Goal: Information Seeking & Learning: Learn about a topic

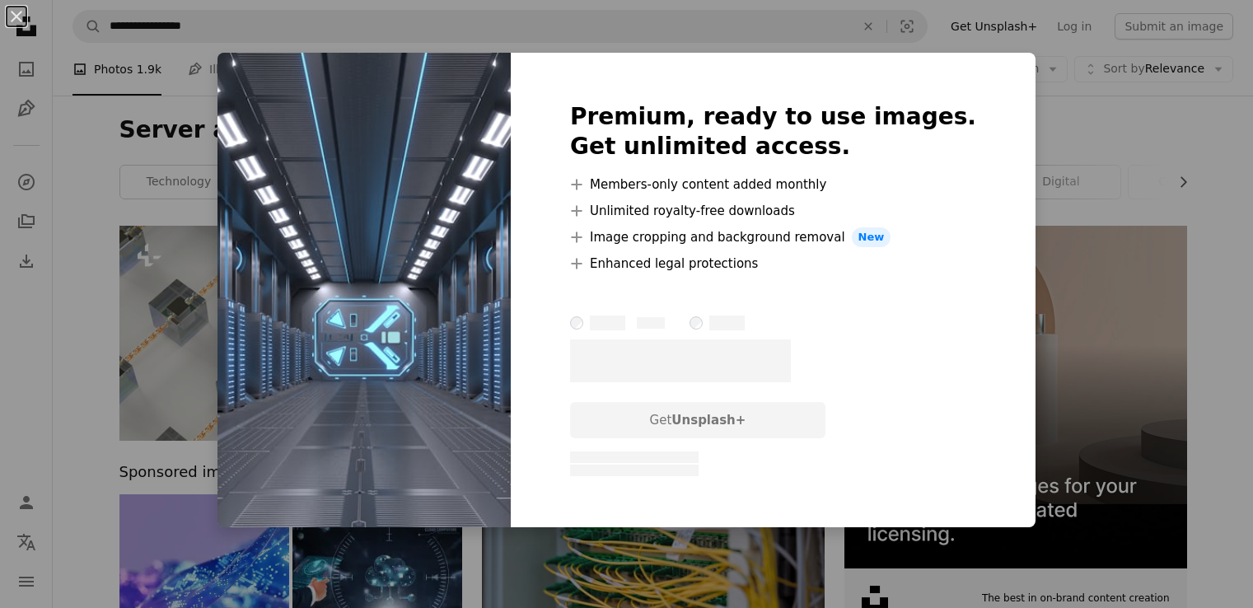
scroll to position [961, 0]
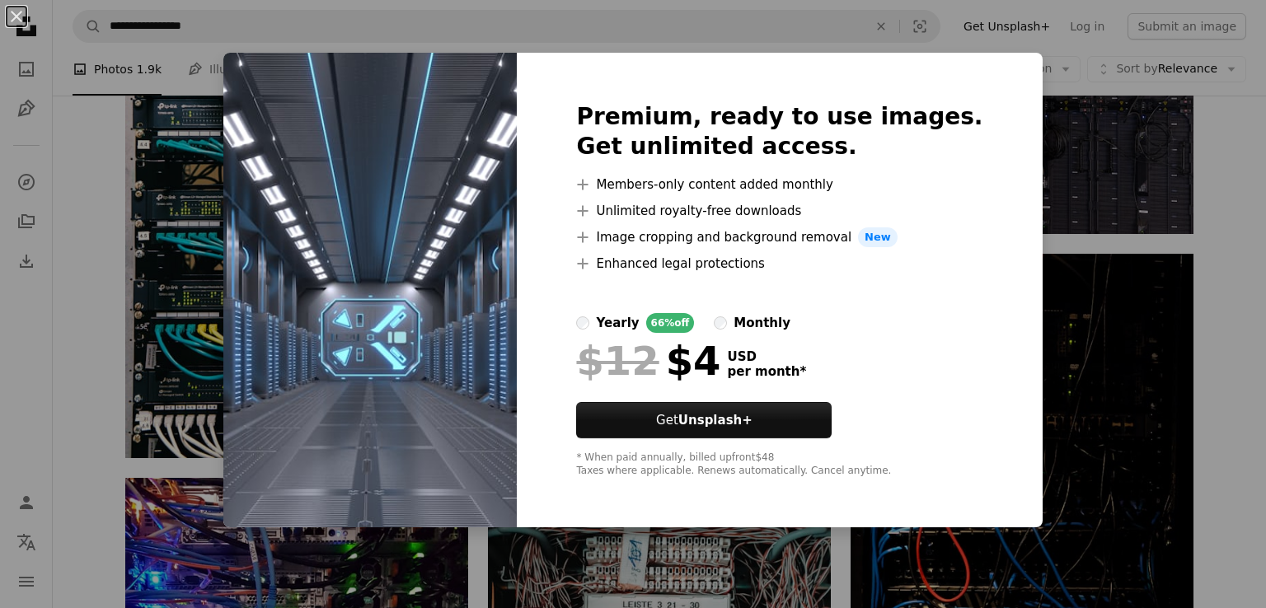
click at [1073, 262] on div "An X shape Premium, ready to use images. Get unlimited access. A plus sign Memb…" at bounding box center [633, 304] width 1266 height 608
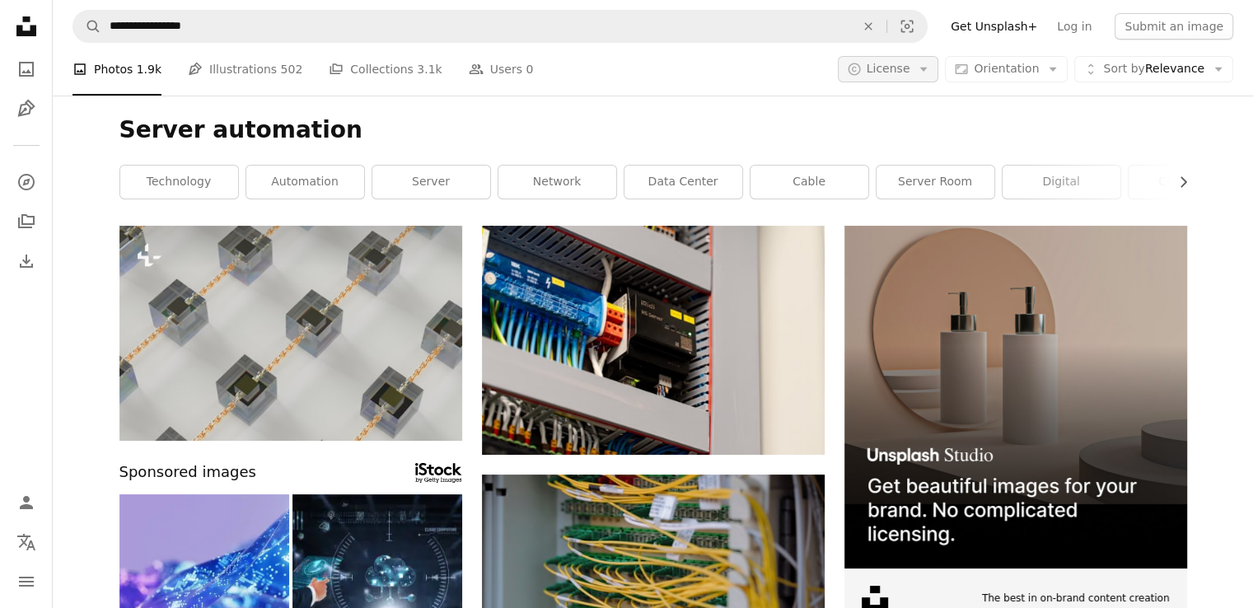
click at [934, 80] on button "A copyright icon © License Arrow down" at bounding box center [888, 69] width 101 height 26
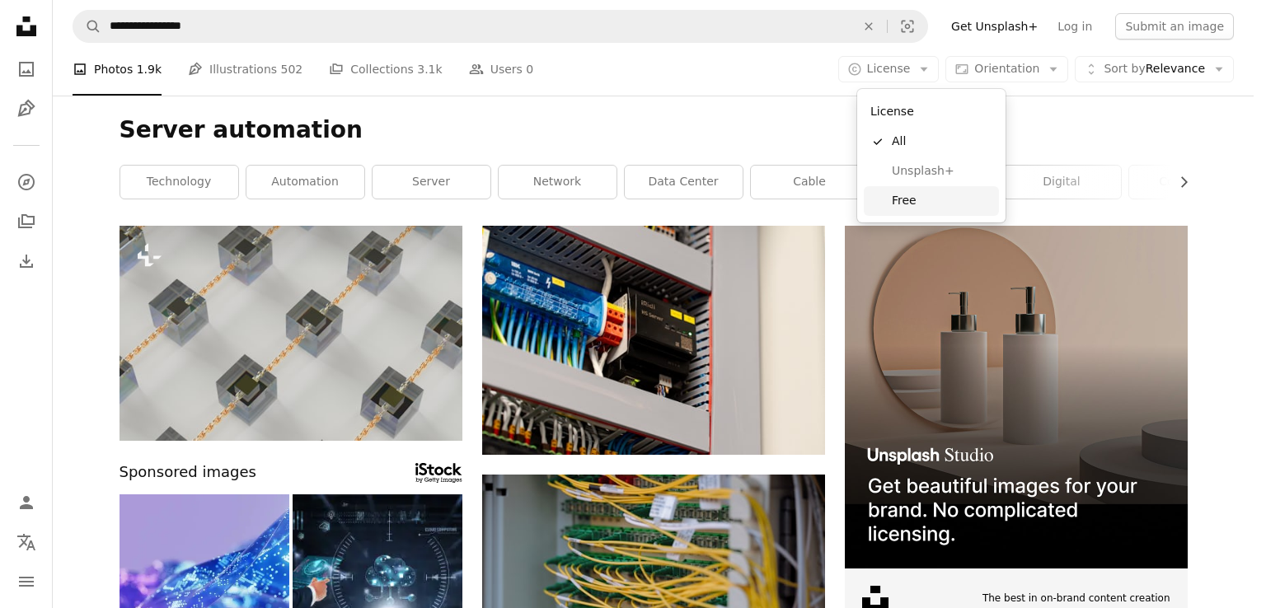
click at [896, 194] on span "Free" at bounding box center [942, 201] width 101 height 16
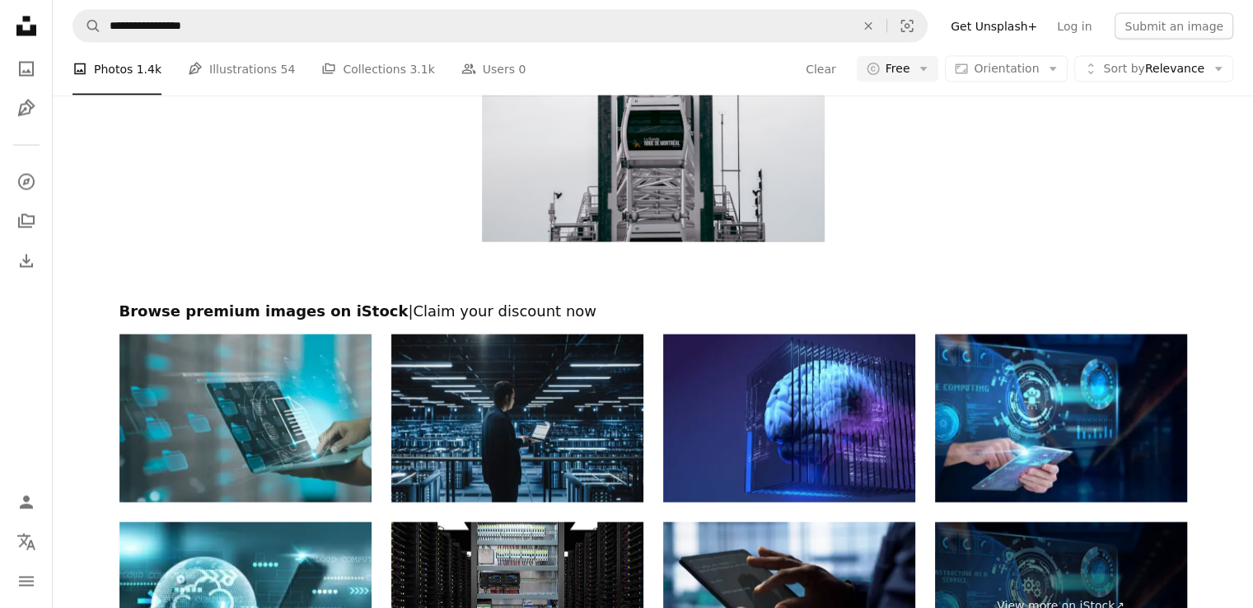
scroll to position [3209, 0]
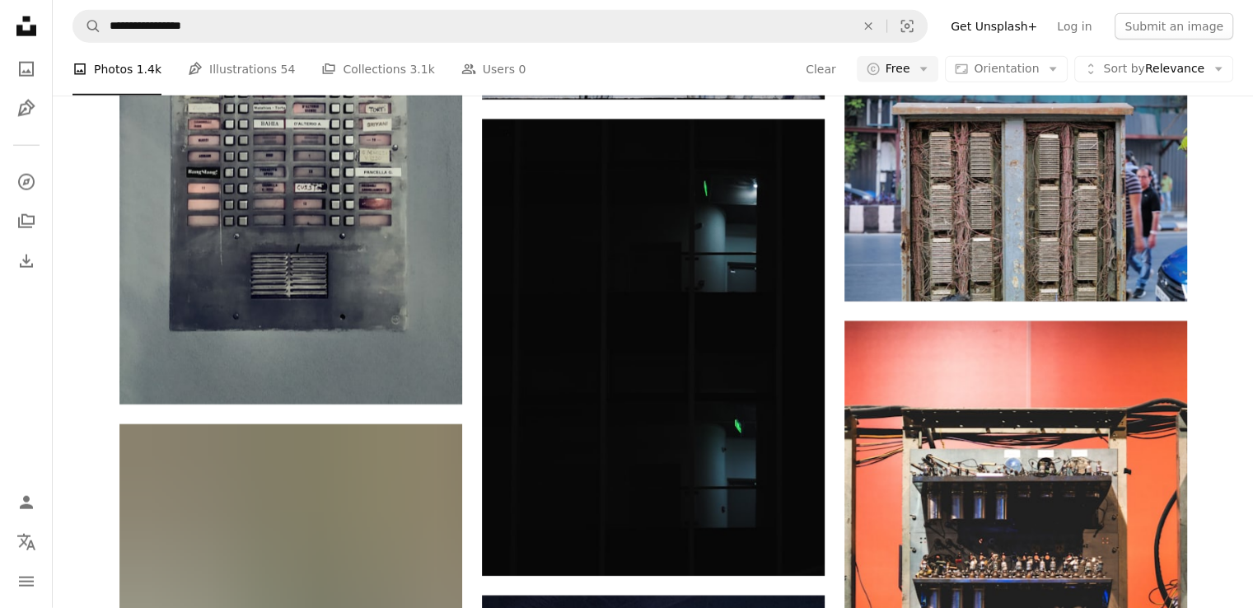
scroll to position [0, 0]
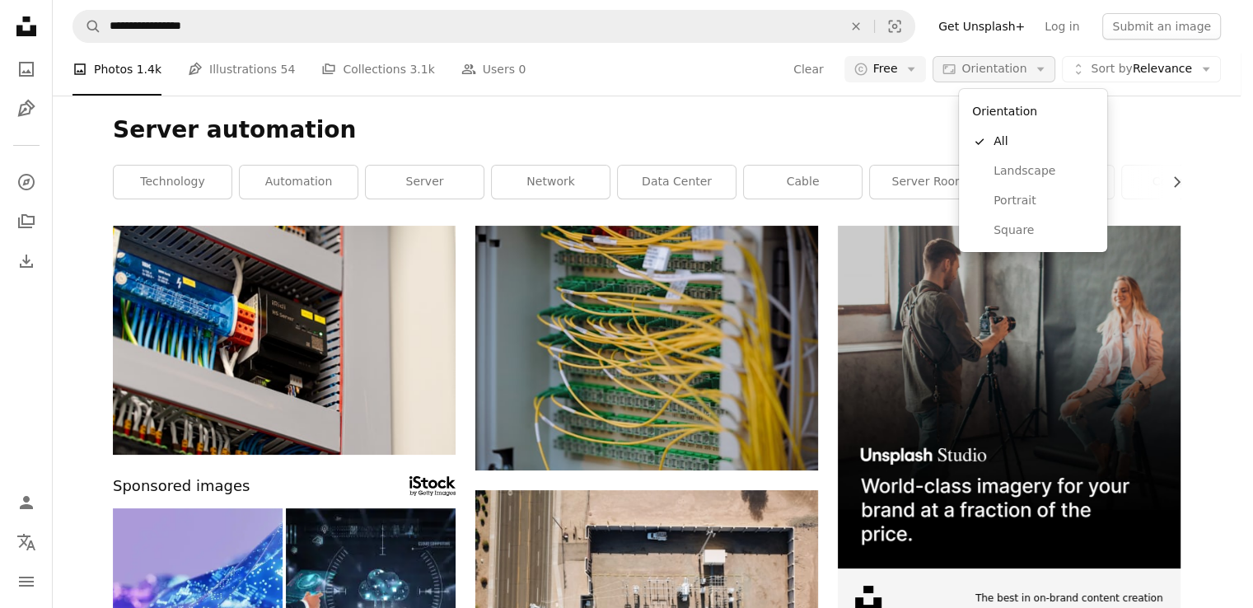
click at [1002, 65] on span "Orientation" at bounding box center [994, 68] width 65 height 13
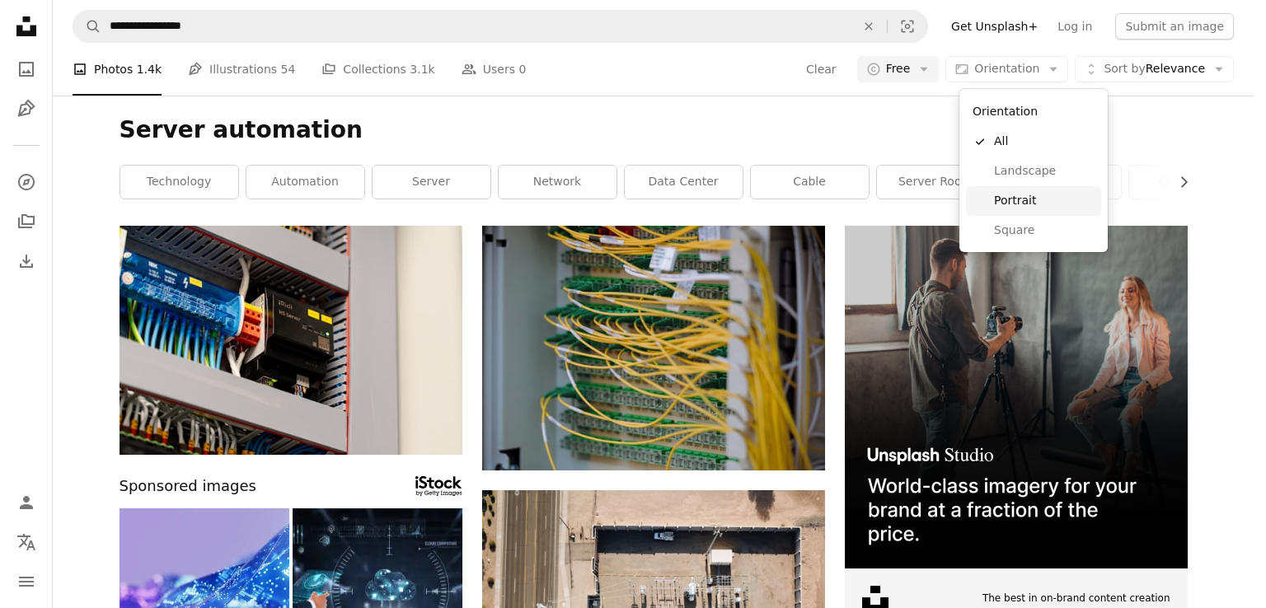
click at [1004, 186] on link "Portrait" at bounding box center [1033, 201] width 135 height 30
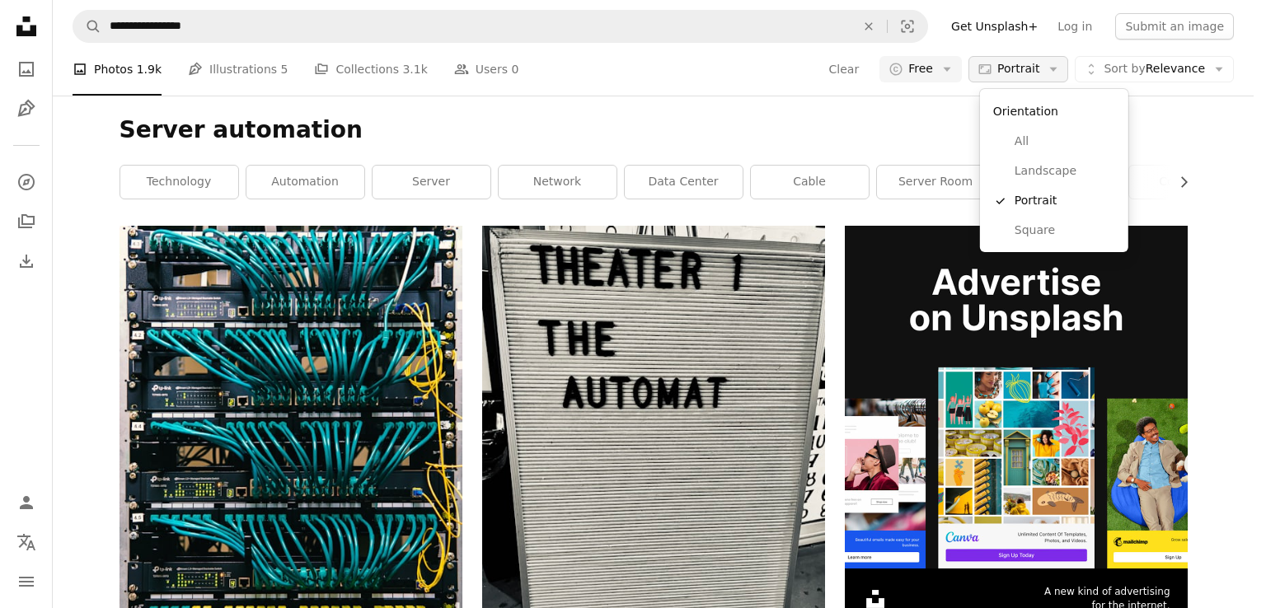
click at [1039, 70] on span "Portrait" at bounding box center [1018, 69] width 42 height 16
click at [1022, 173] on span "Landscape" at bounding box center [1064, 171] width 101 height 16
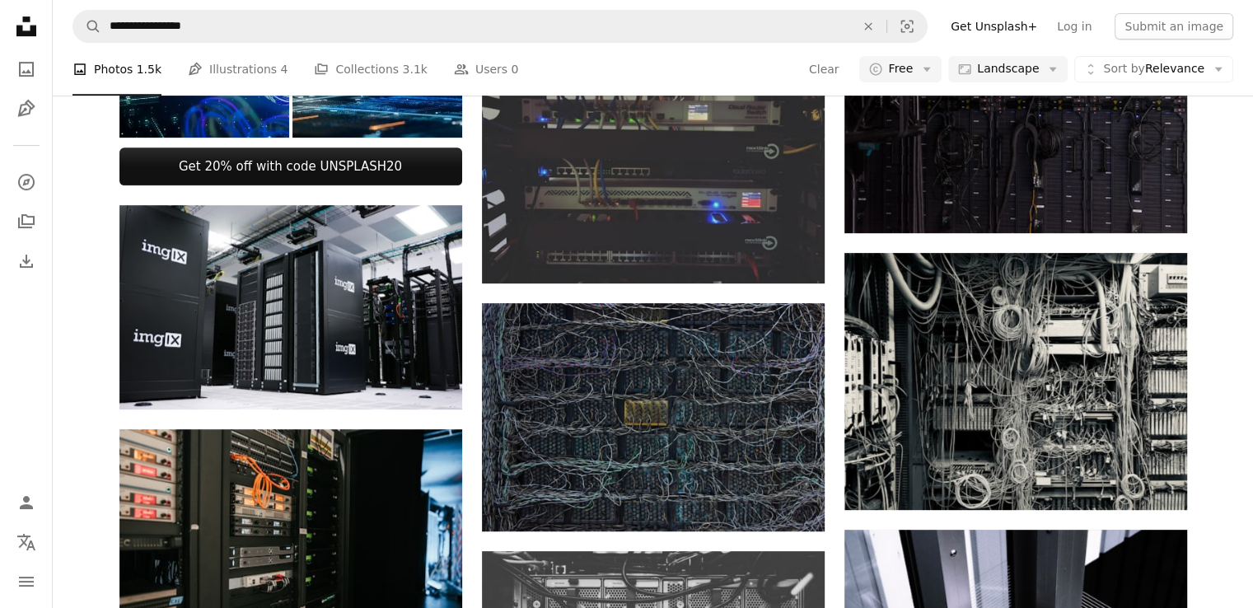
scroll to position [719, 0]
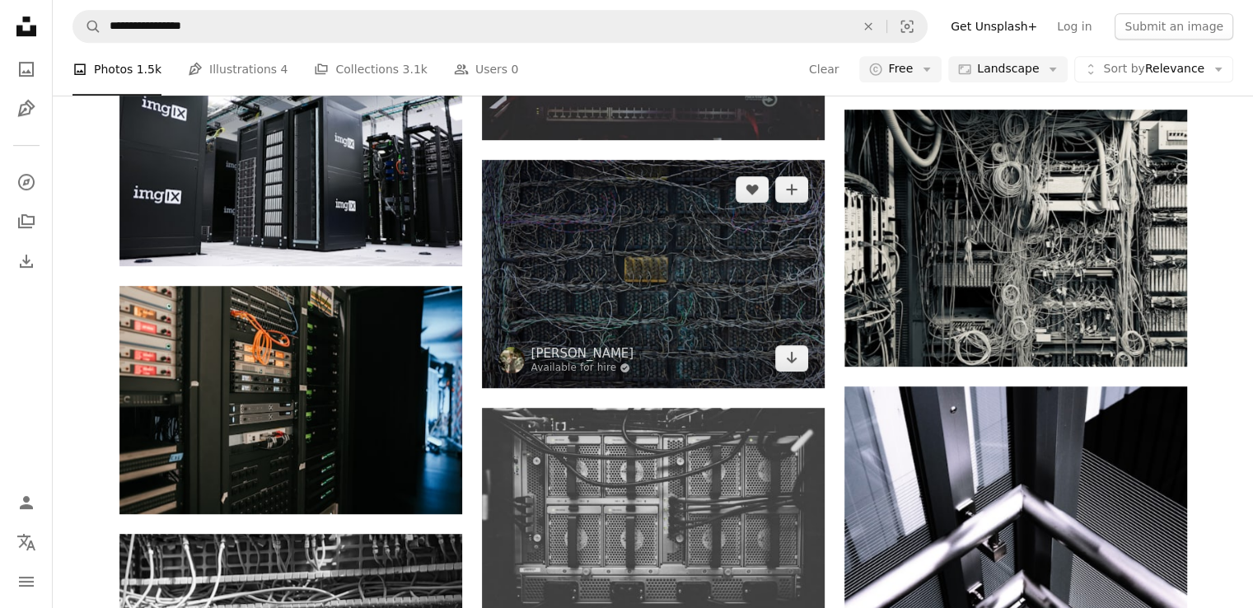
click at [691, 338] on img at bounding box center [653, 274] width 343 height 228
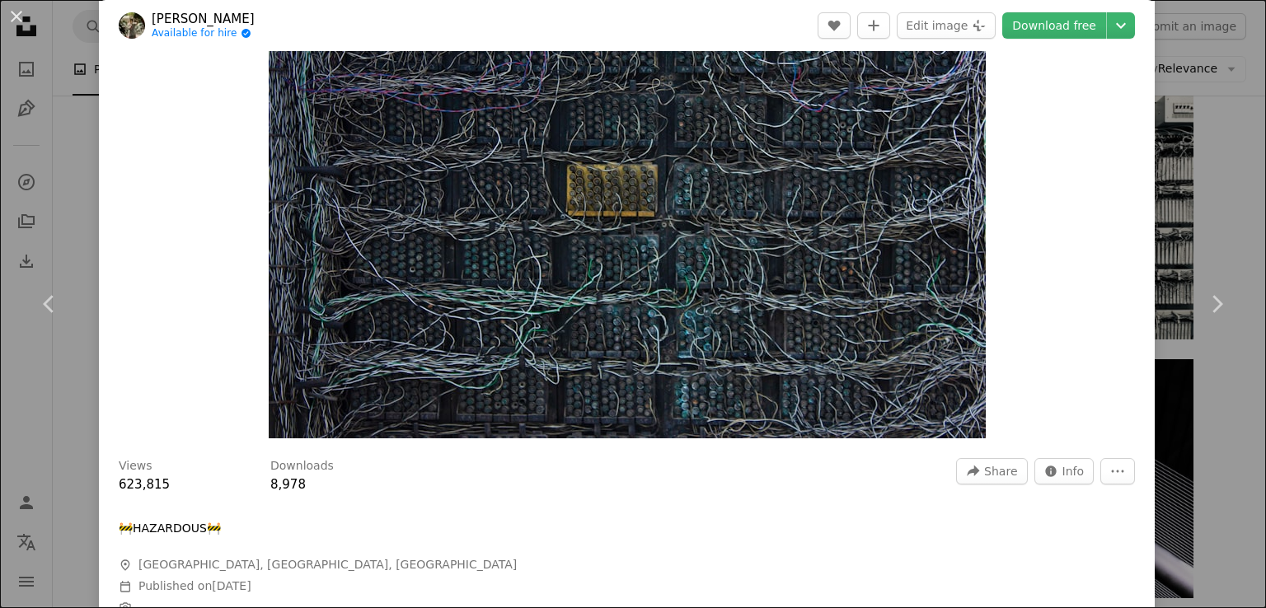
scroll to position [198, 0]
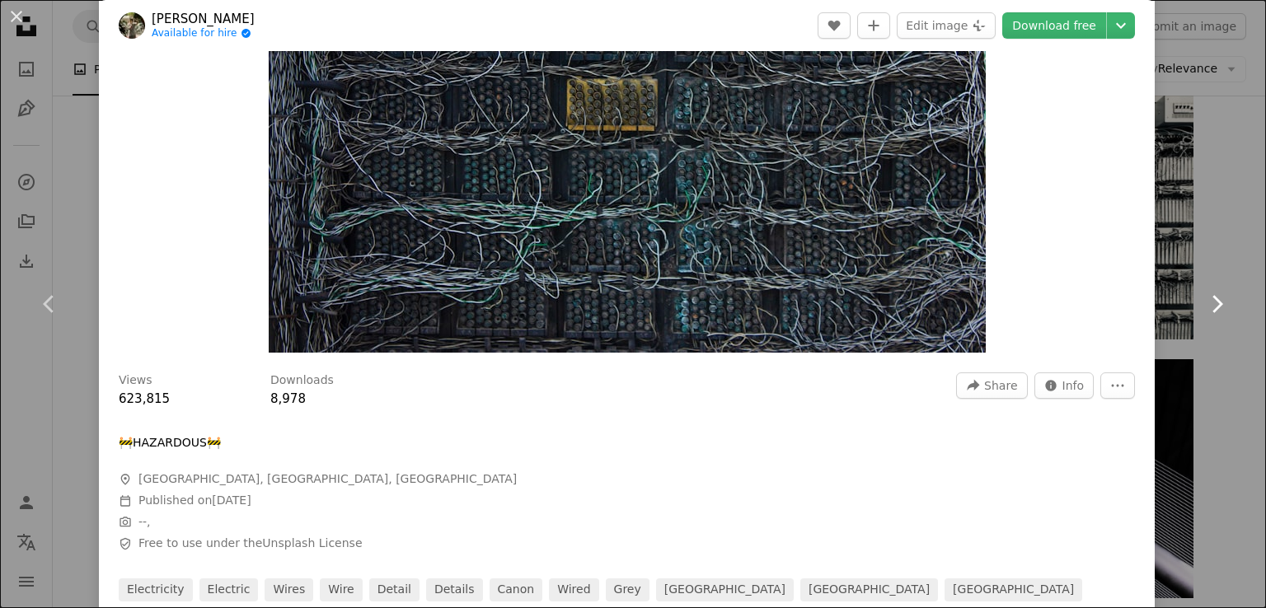
click at [1175, 226] on link "Chevron right" at bounding box center [1216, 304] width 99 height 158
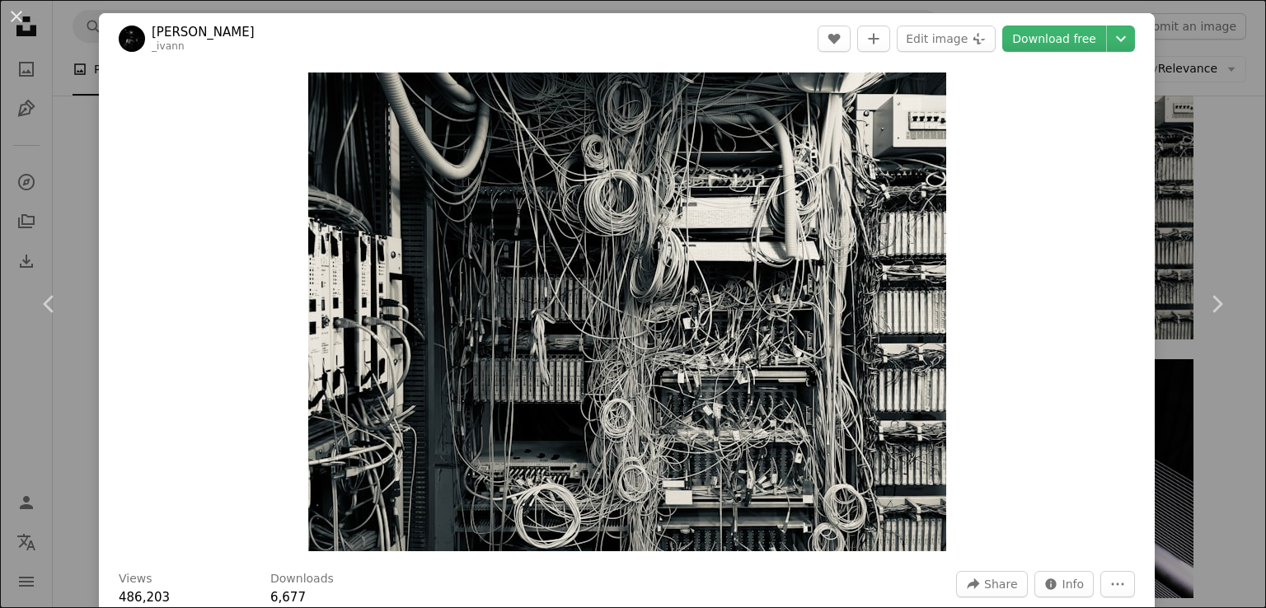
click at [1231, 63] on div "An X shape Chevron left Chevron right [PERSON_NAME] N _ivann A heart A plus sig…" at bounding box center [633, 304] width 1266 height 608
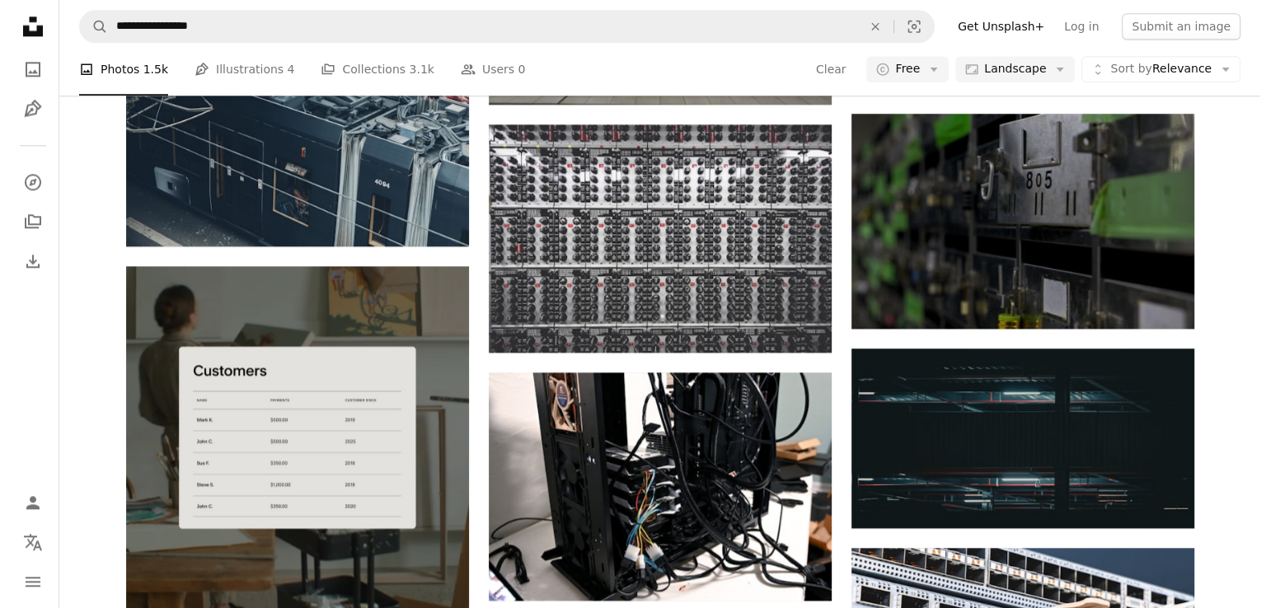
scroll to position [2129, 0]
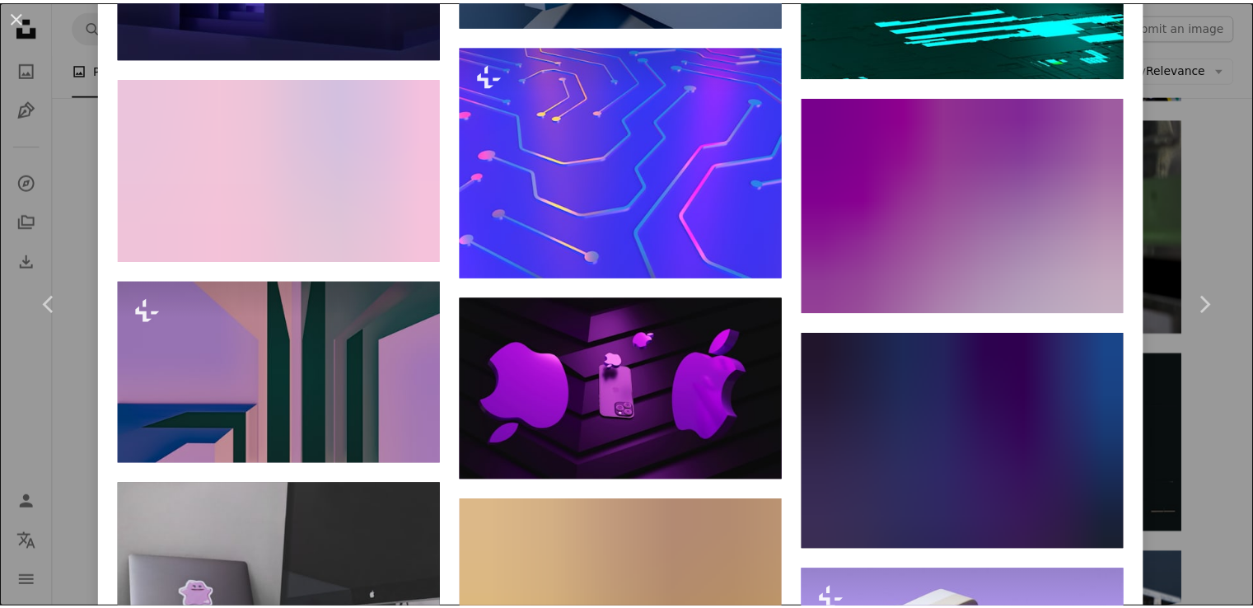
scroll to position [3916, 0]
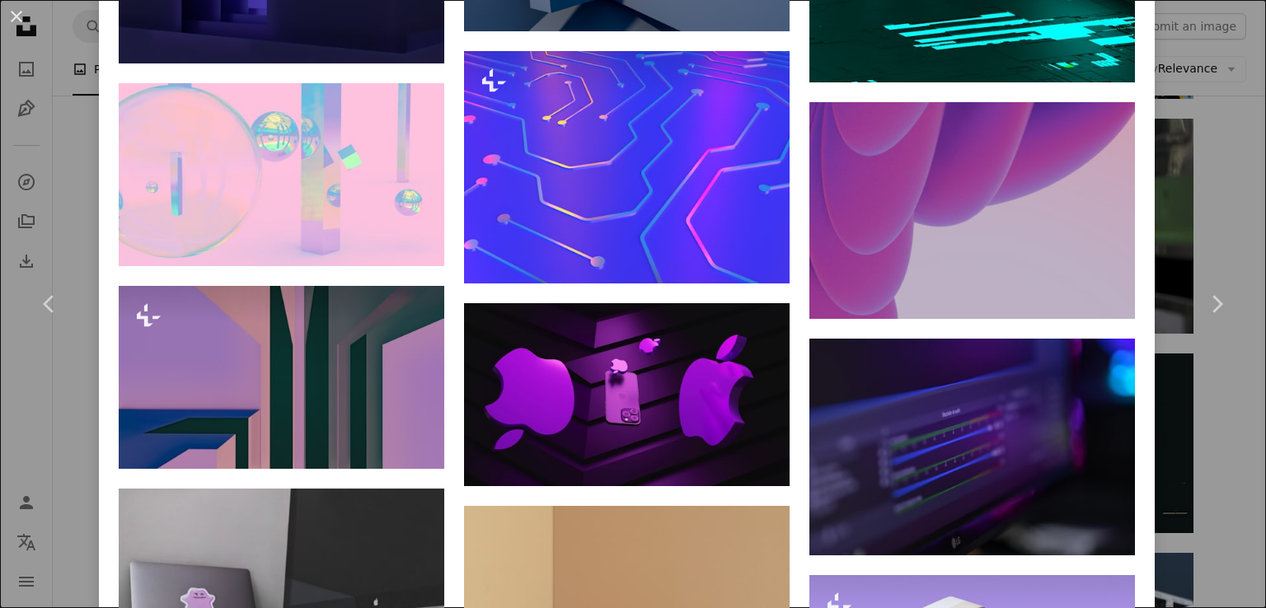
click at [10, 157] on div "An X shape Chevron left Chevron right GuerrillaBuzz guerrillabuzz A heart A plu…" at bounding box center [633, 304] width 1266 height 608
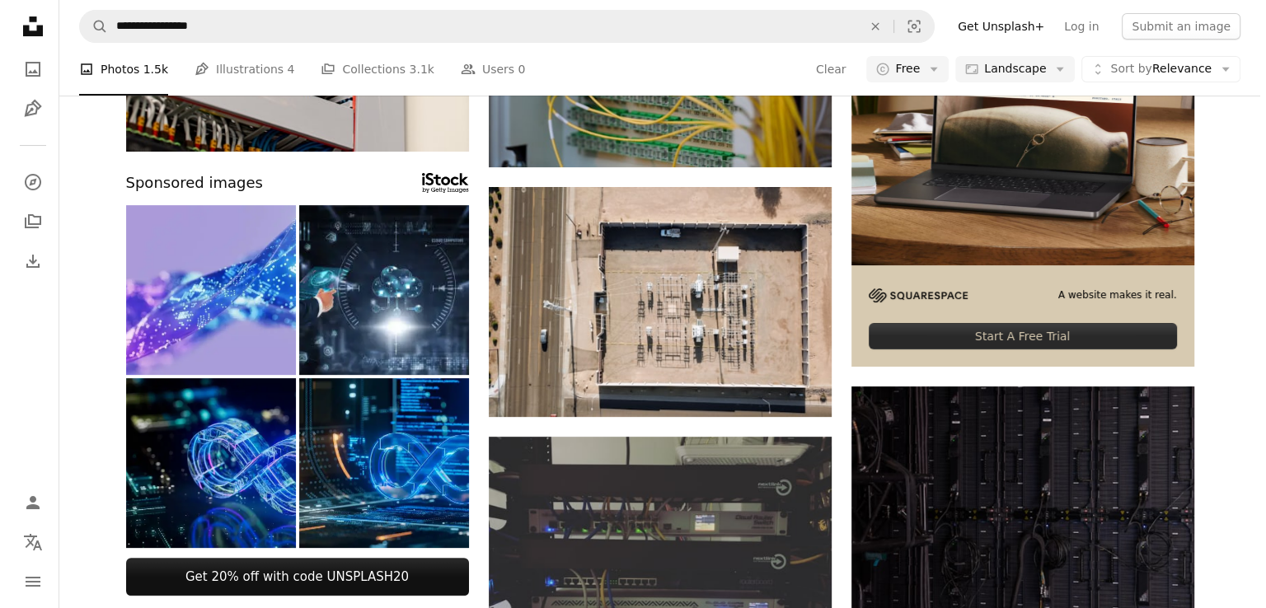
scroll to position [318, 0]
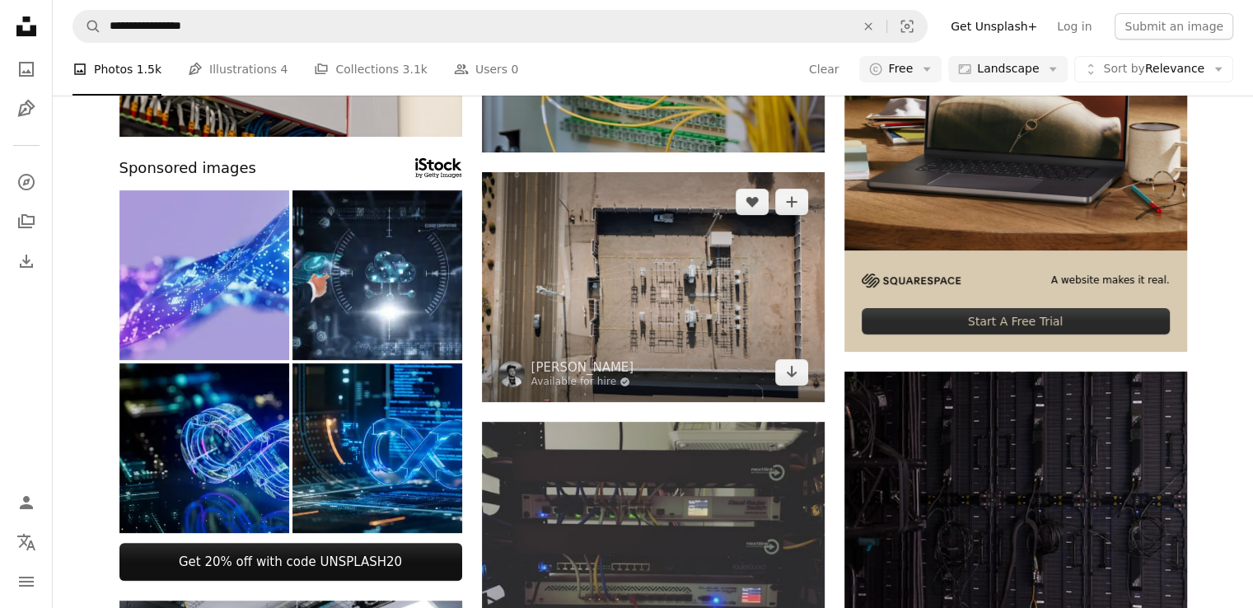
click at [639, 266] on img at bounding box center [653, 287] width 343 height 230
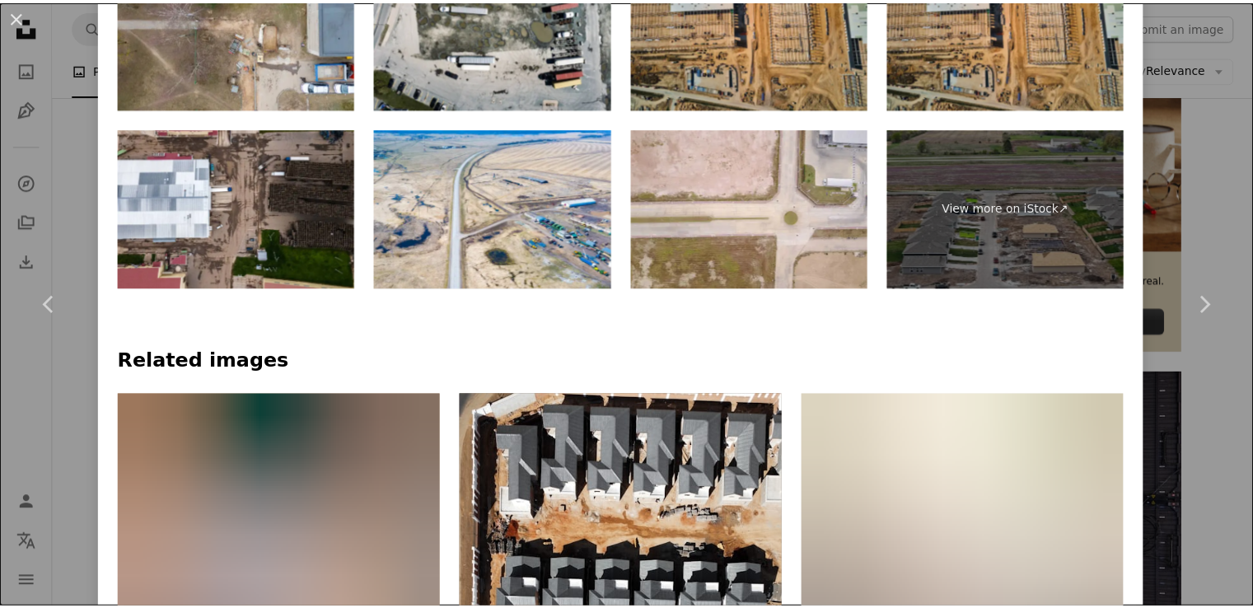
scroll to position [956, 0]
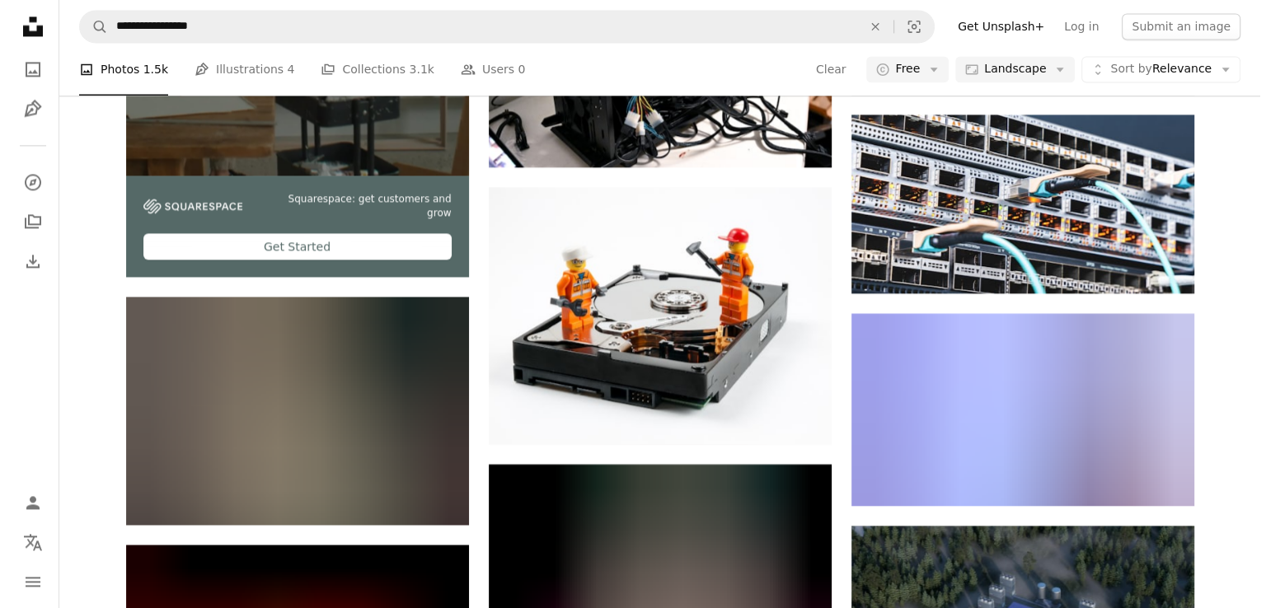
scroll to position [2571, 0]
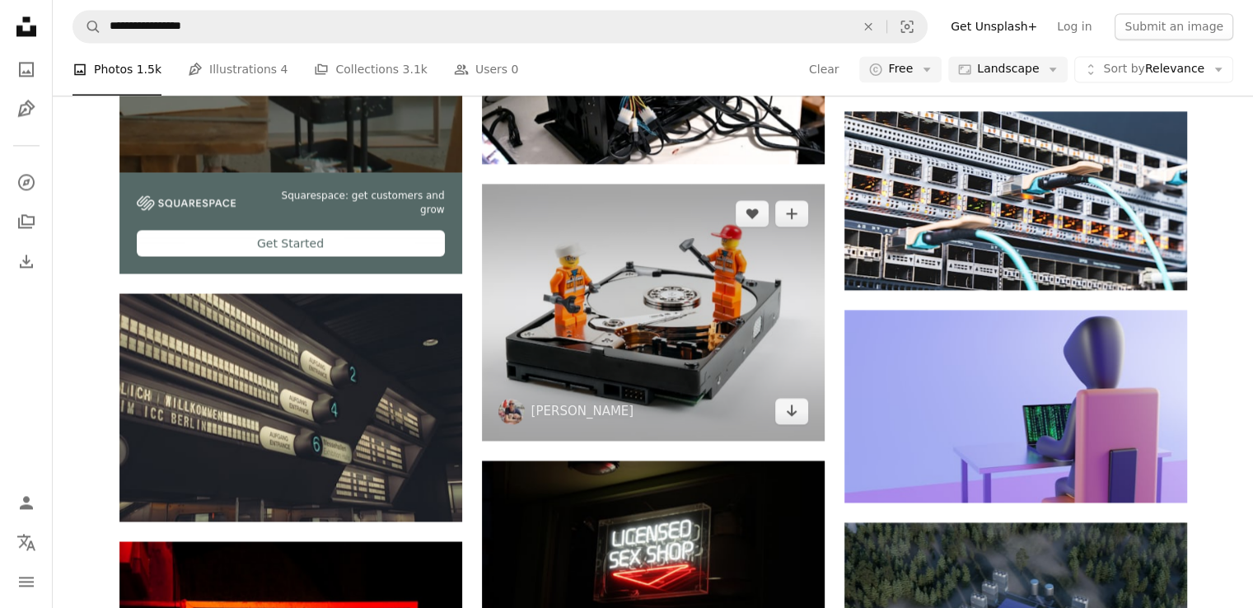
click at [583, 311] on img at bounding box center [653, 312] width 343 height 257
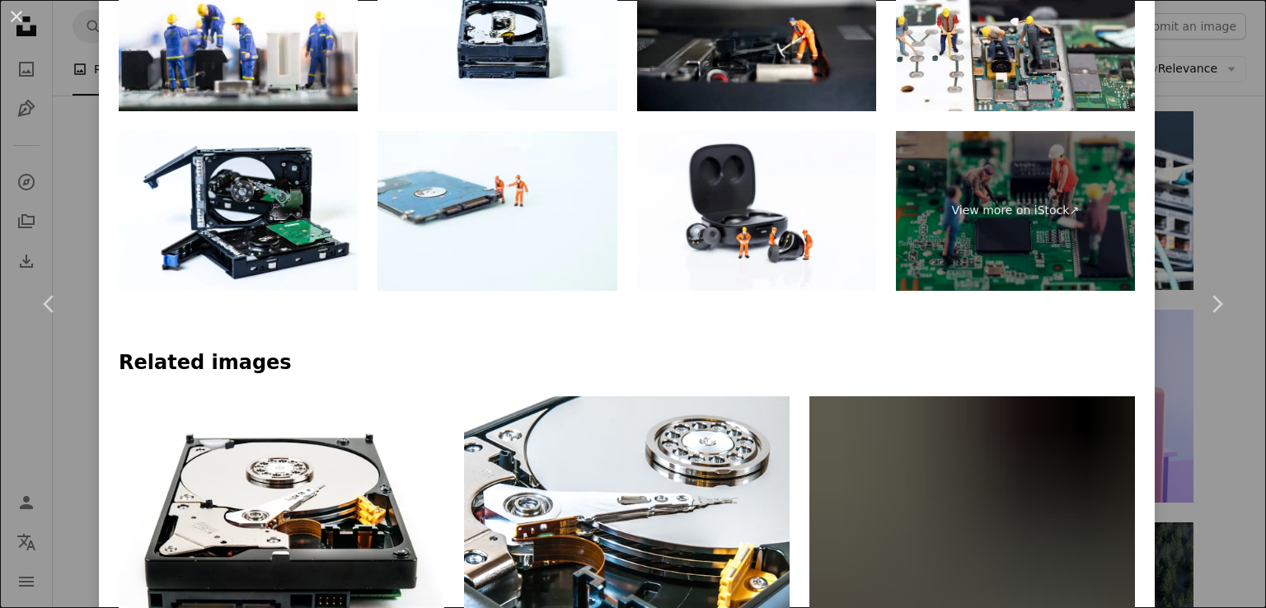
scroll to position [972, 0]
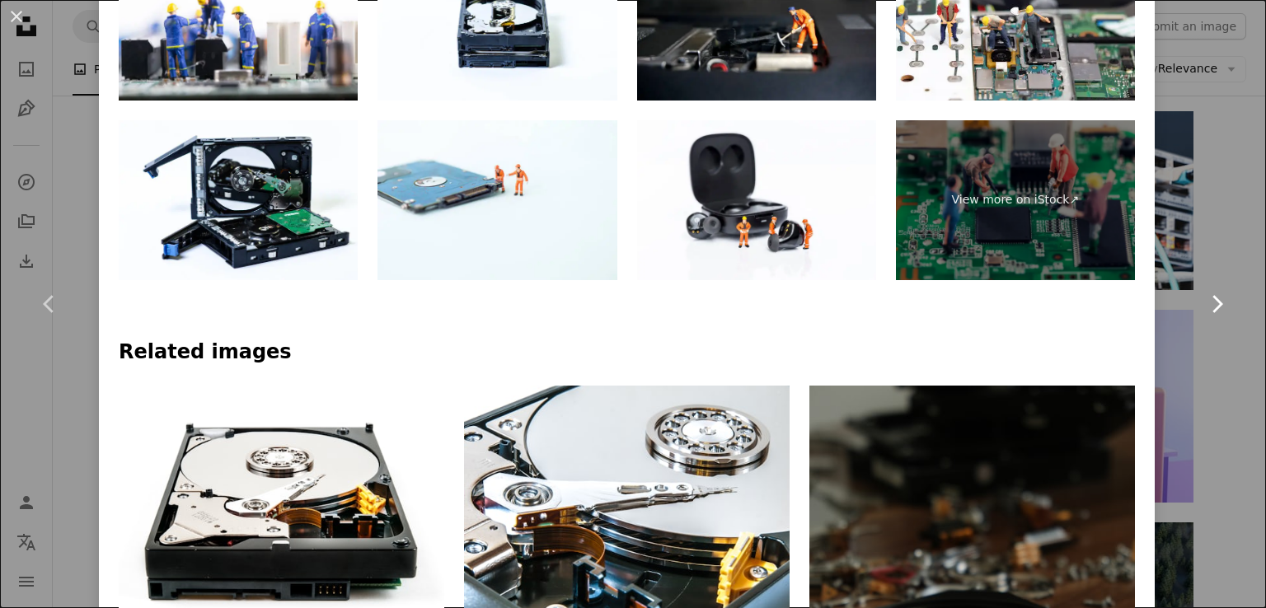
click at [1199, 360] on link "Chevron right" at bounding box center [1216, 304] width 99 height 158
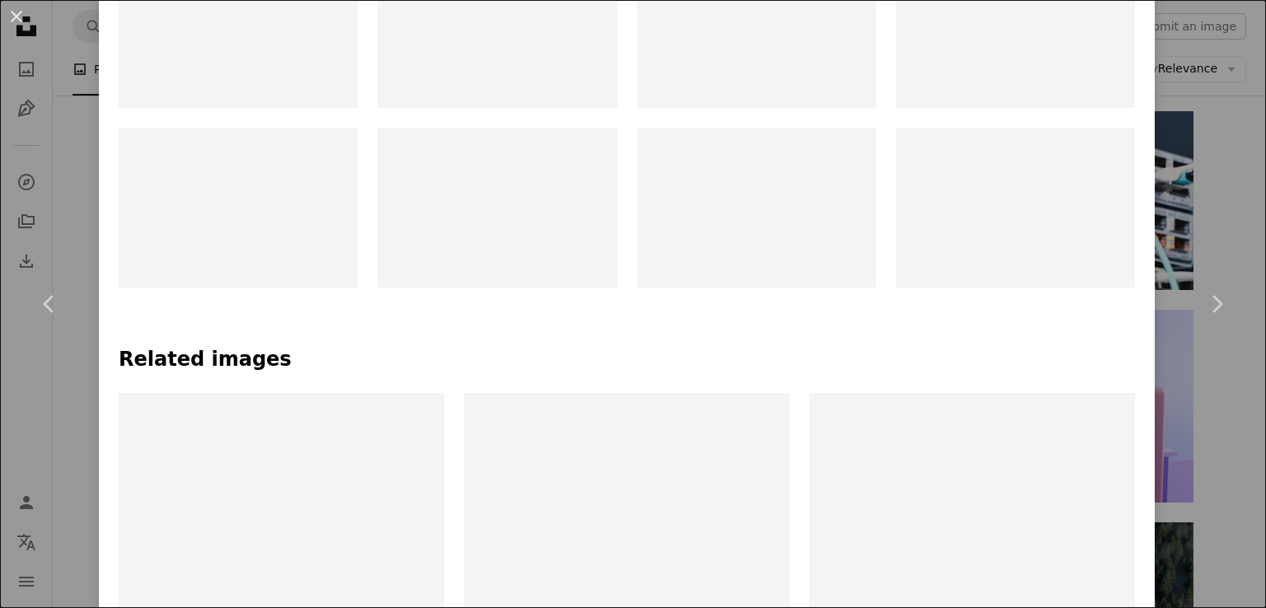
click at [1222, 111] on div "An X shape Chevron left Chevron right Lightsaber Collection lightsabercollectio…" at bounding box center [633, 304] width 1266 height 608
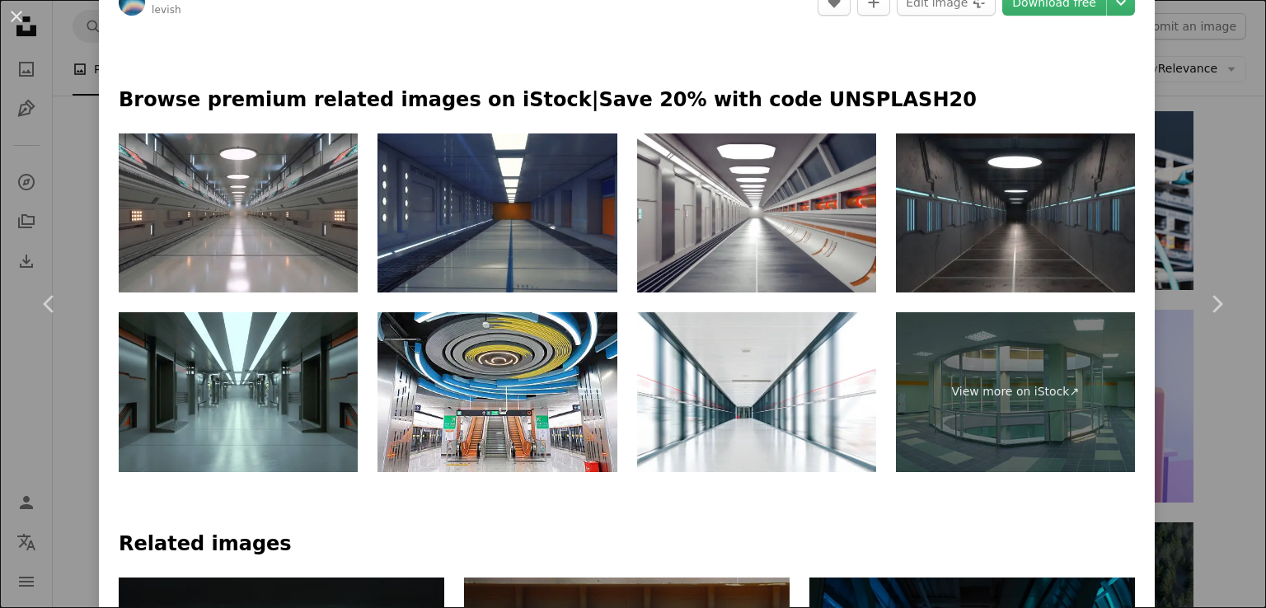
scroll to position [775, 0]
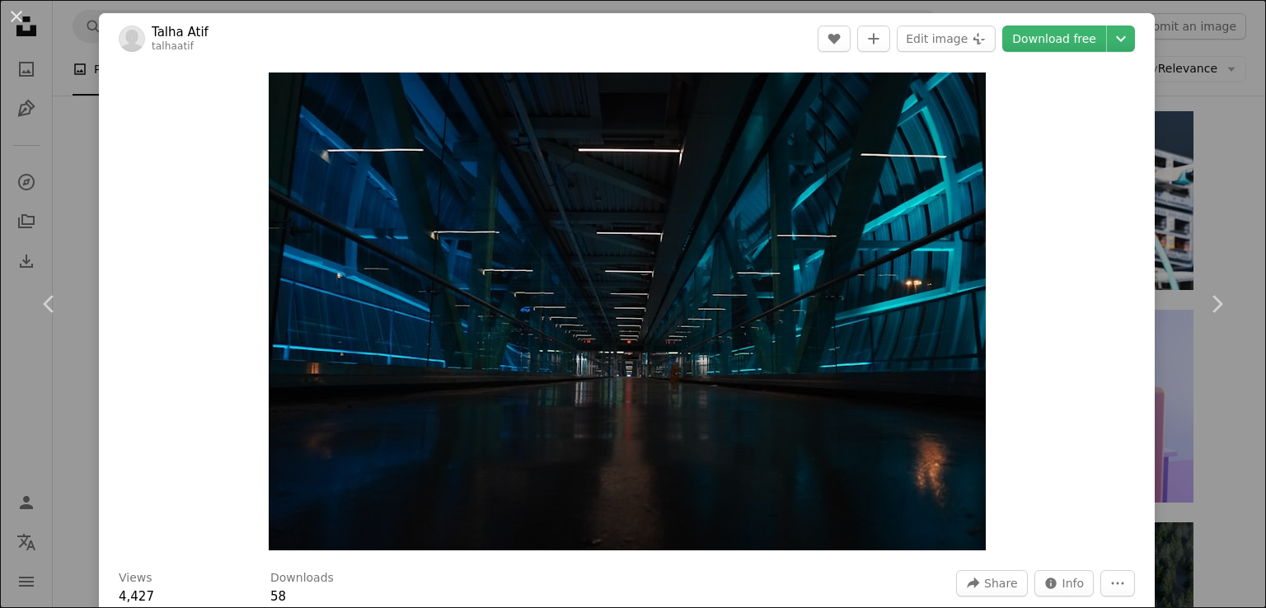
click at [1187, 57] on div "An X shape Chevron left Chevron right Talha Atif talhaatif A heart A plus sign …" at bounding box center [633, 304] width 1266 height 608
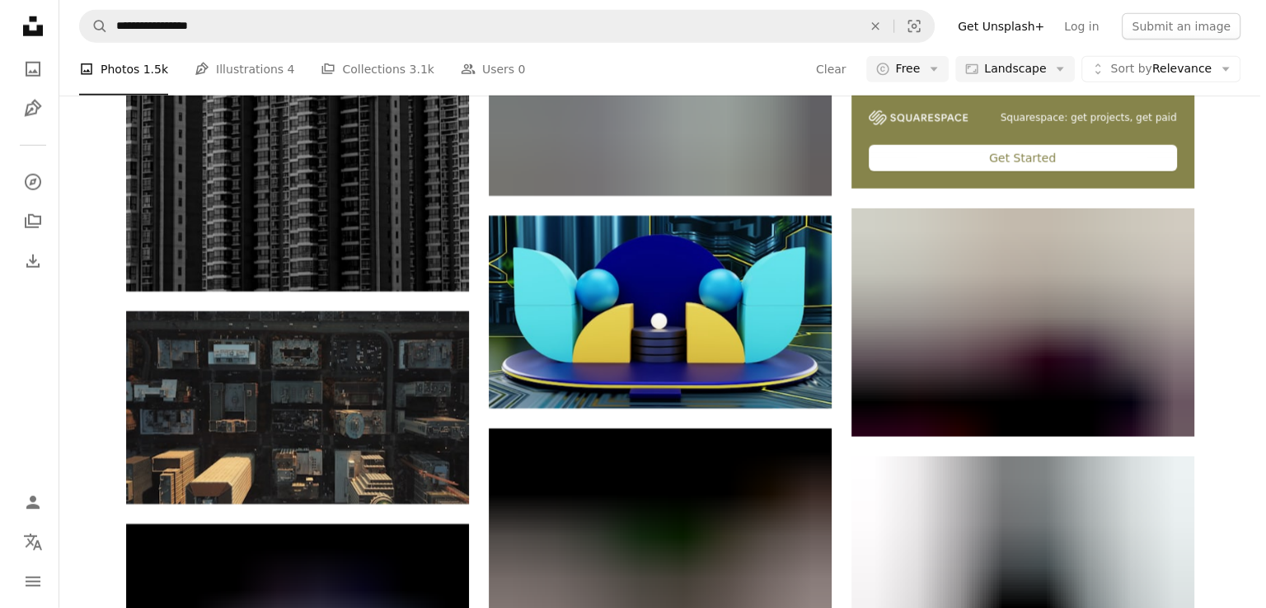
scroll to position [4674, 0]
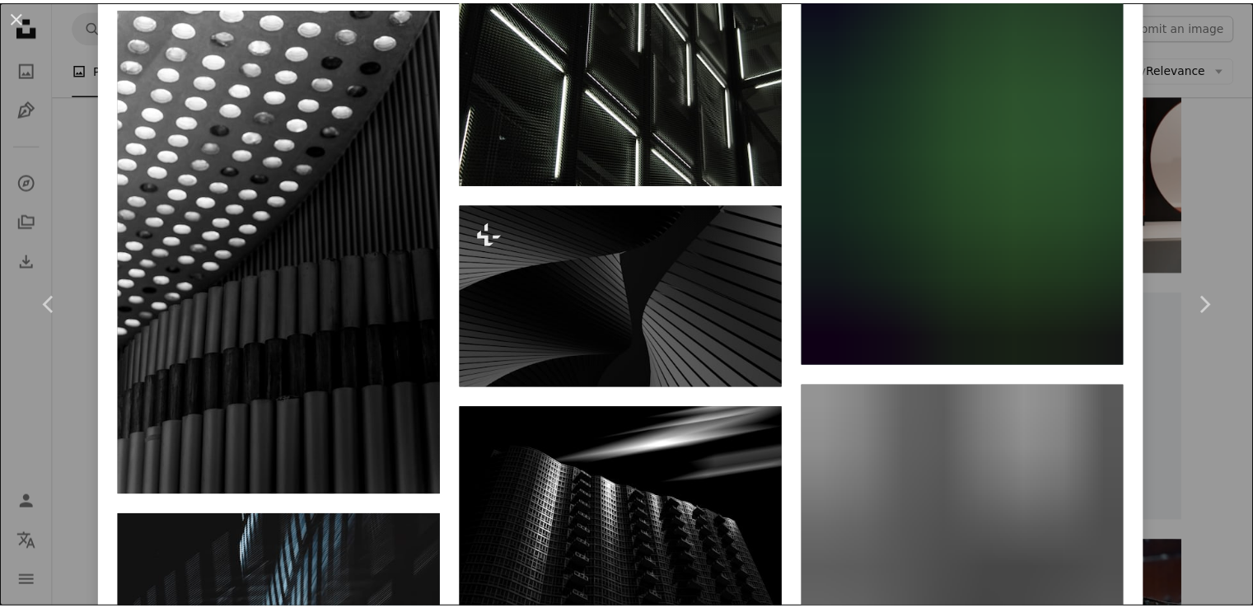
scroll to position [4905, 0]
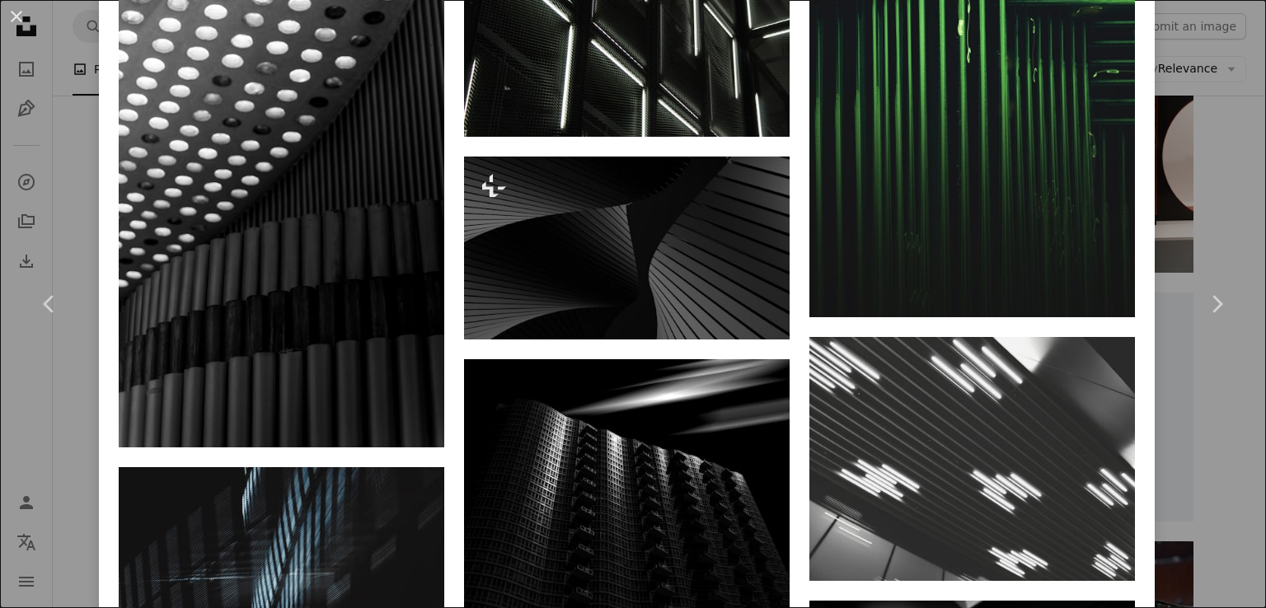
click at [1213, 138] on div "An X shape Chevron left Chevron right [PERSON_NAME] Available for hire A checkm…" at bounding box center [633, 304] width 1266 height 608
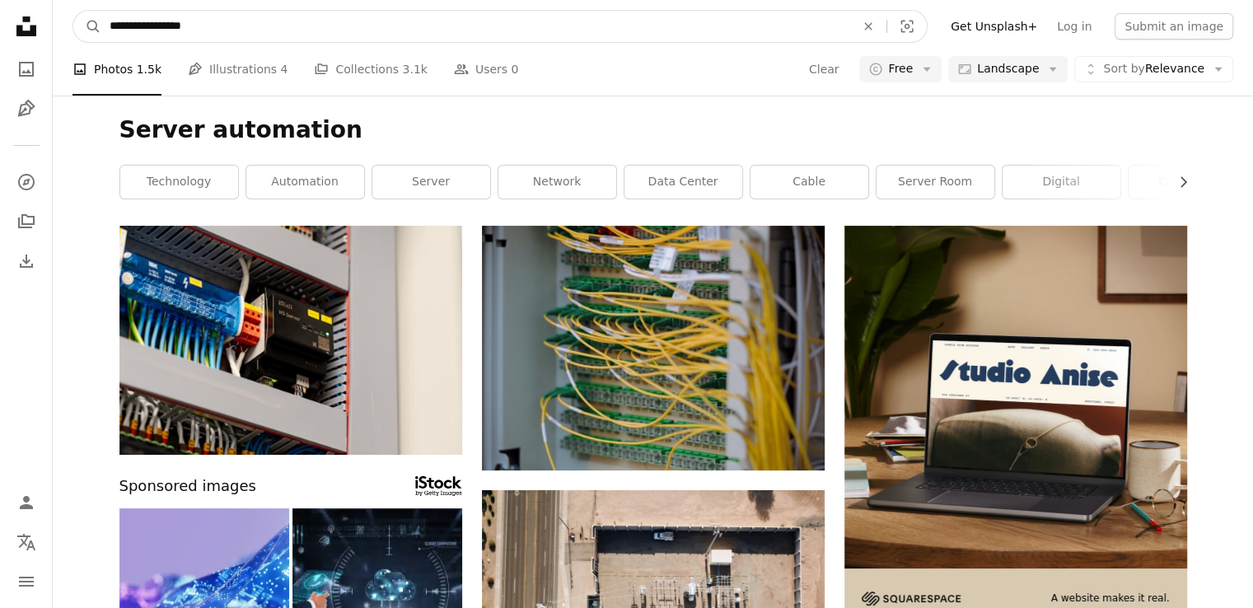
drag, startPoint x: 142, startPoint y: 25, endPoint x: 288, endPoint y: 25, distance: 145.8
click at [288, 25] on input "**********" at bounding box center [475, 26] width 749 height 31
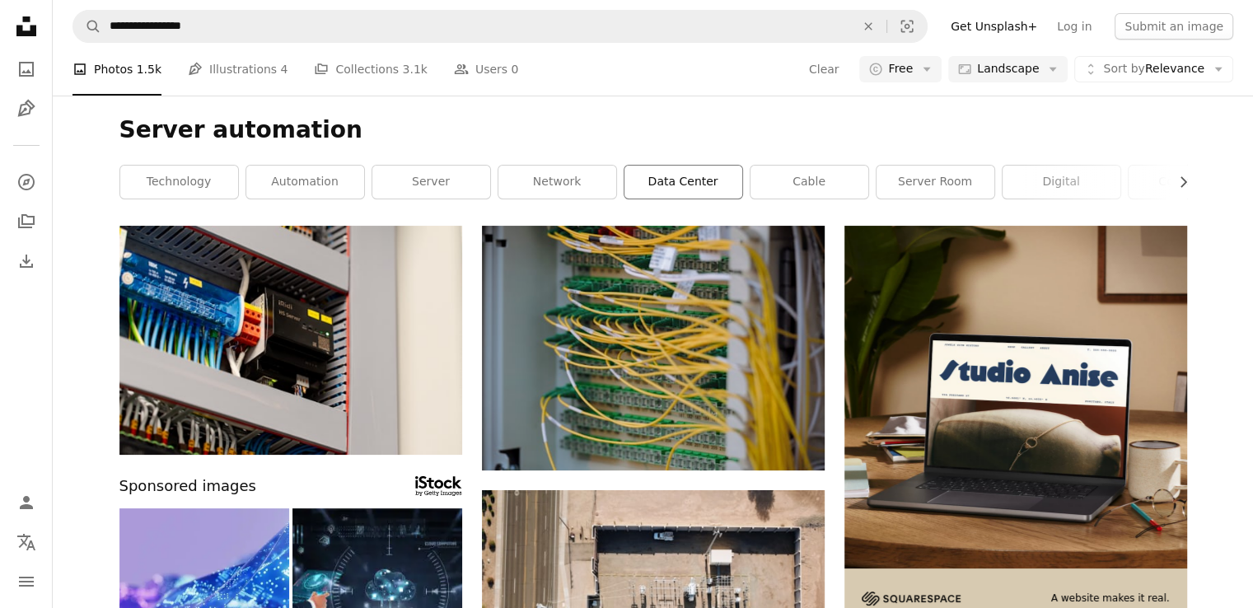
click at [658, 189] on link "data center" at bounding box center [684, 182] width 118 height 33
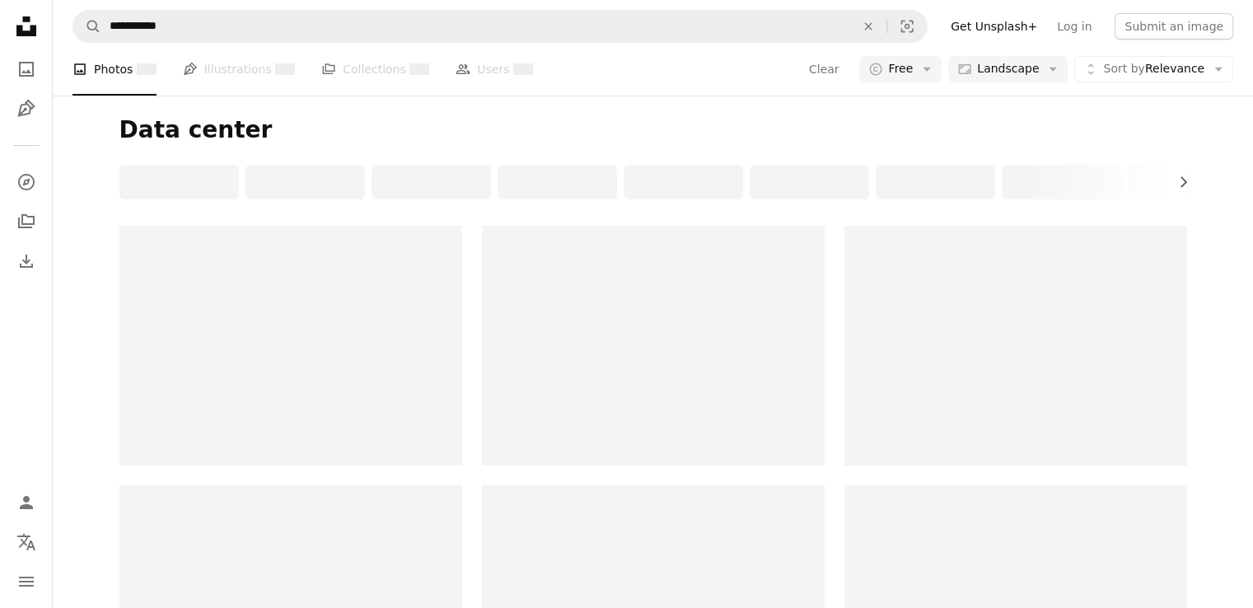
click at [658, 189] on div at bounding box center [653, 182] width 1068 height 35
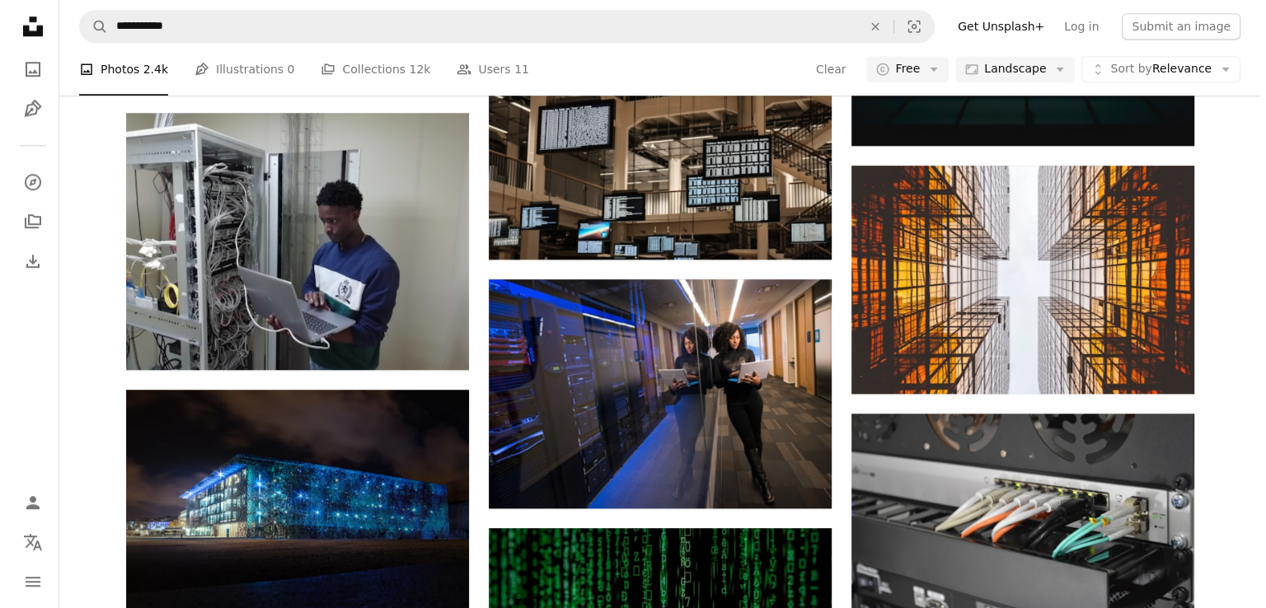
scroll to position [1566, 0]
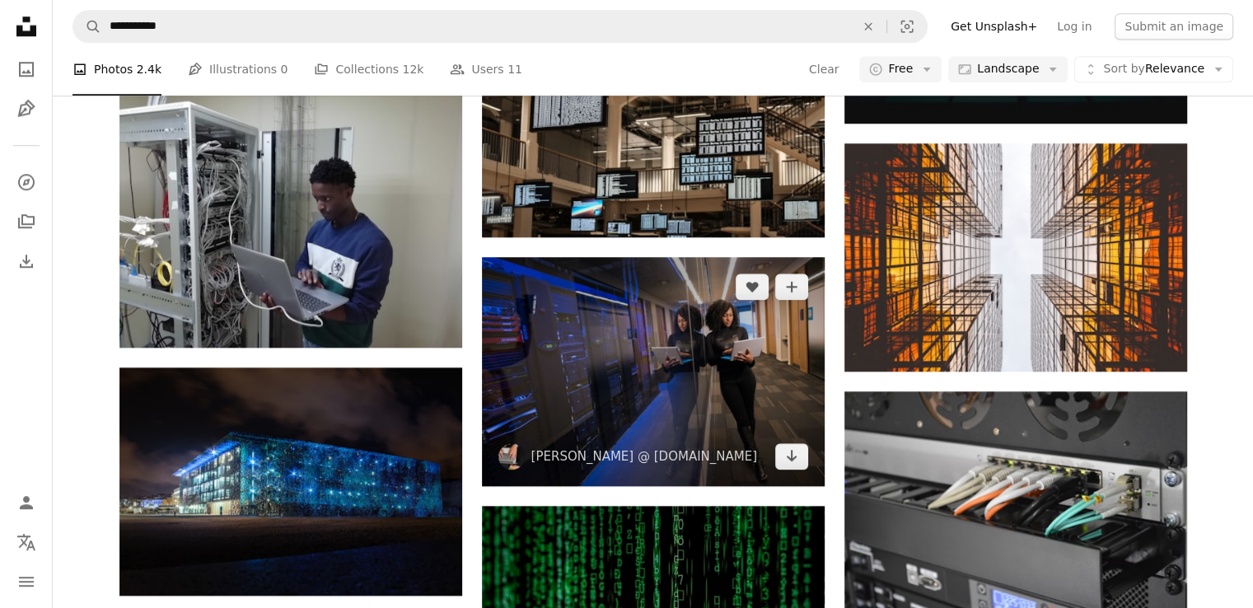
click at [628, 290] on img at bounding box center [653, 371] width 343 height 229
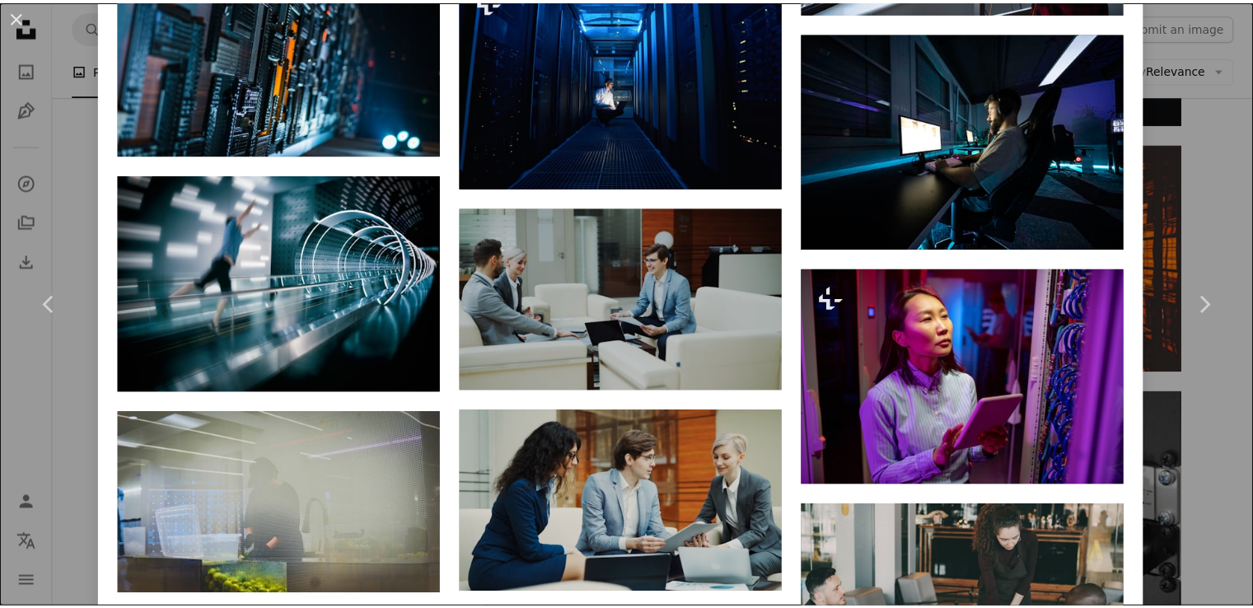
scroll to position [2543, 0]
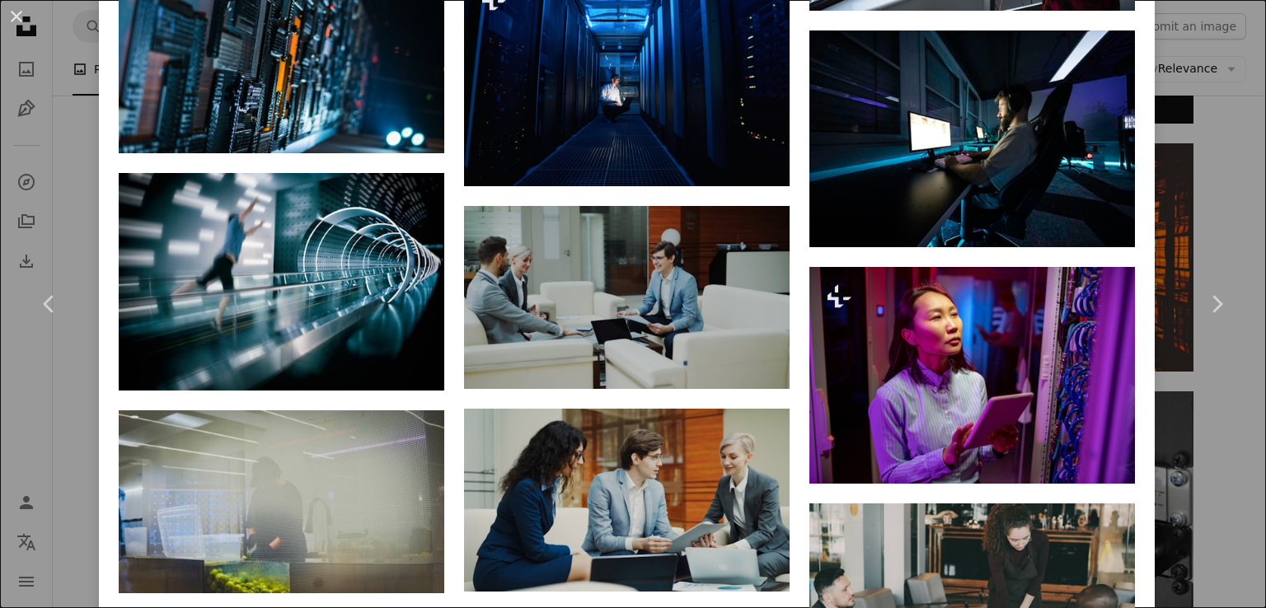
click at [1179, 157] on div "An X shape Chevron left Chevron right [PERSON_NAME] @ [DOMAIN_NAME] wocintechch…" at bounding box center [633, 304] width 1266 height 608
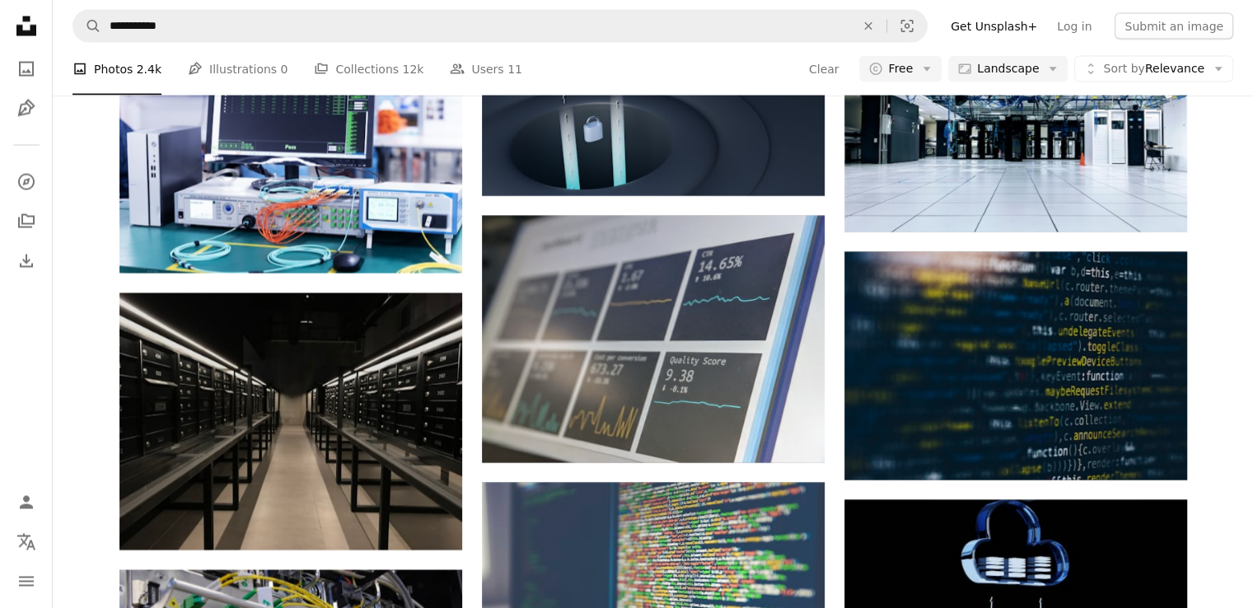
scroll to position [3329, 0]
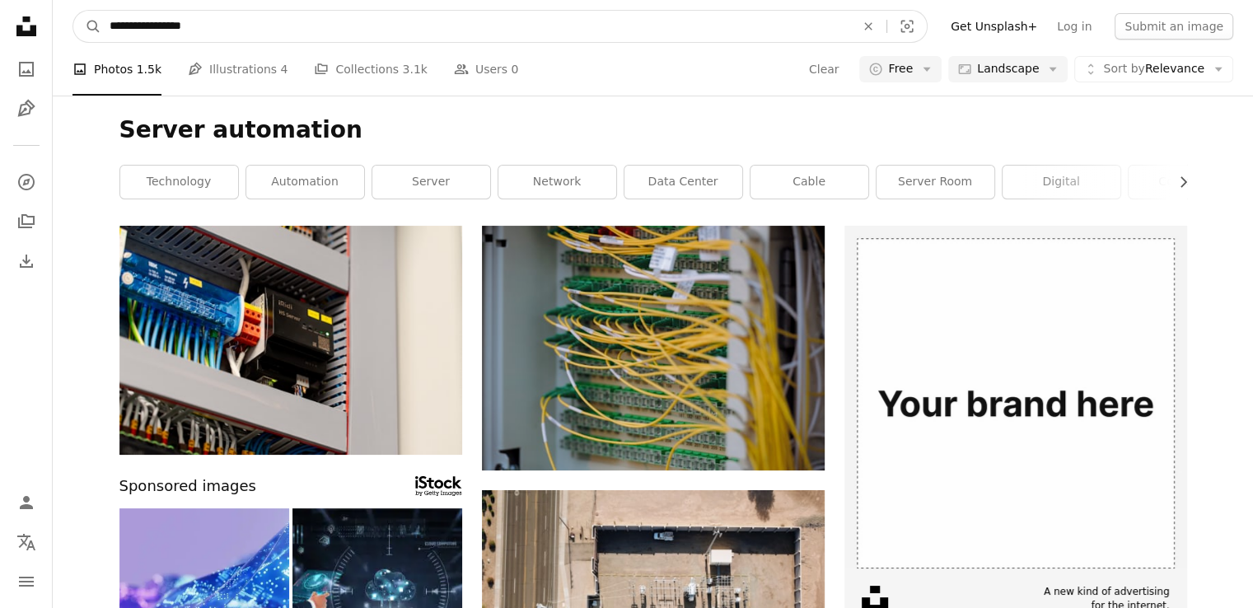
drag, startPoint x: 142, startPoint y: 29, endPoint x: 34, endPoint y: 27, distance: 108.0
type input "**********"
click at [73, 11] on button "A magnifying glass" at bounding box center [87, 26] width 28 height 31
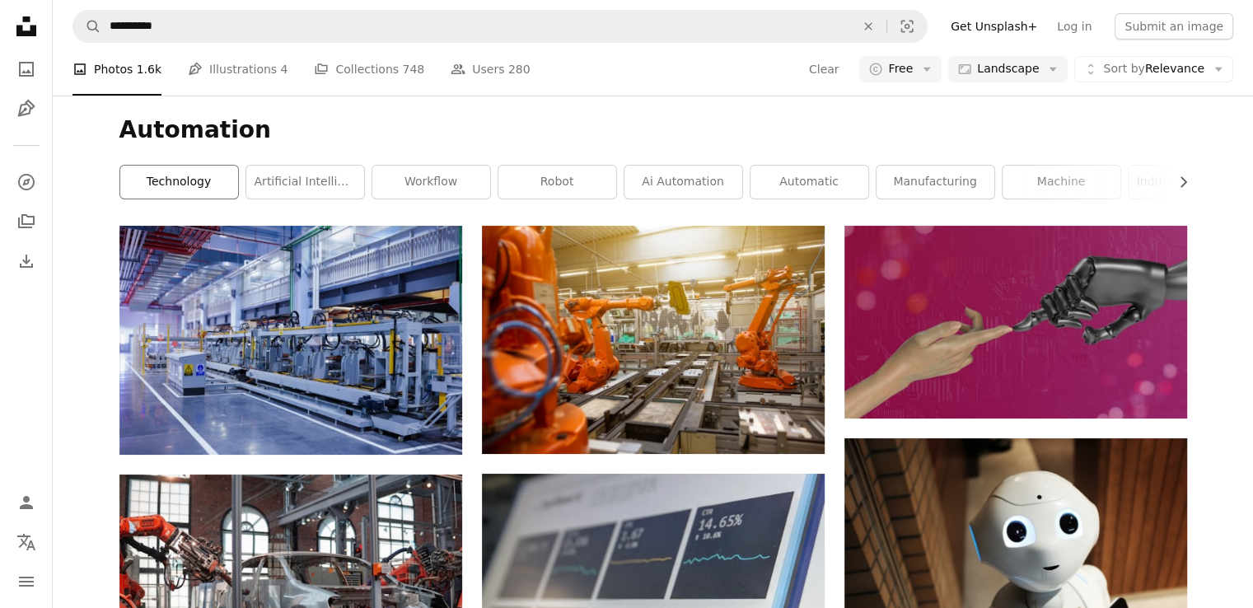
click at [194, 171] on link "technology" at bounding box center [179, 182] width 118 height 33
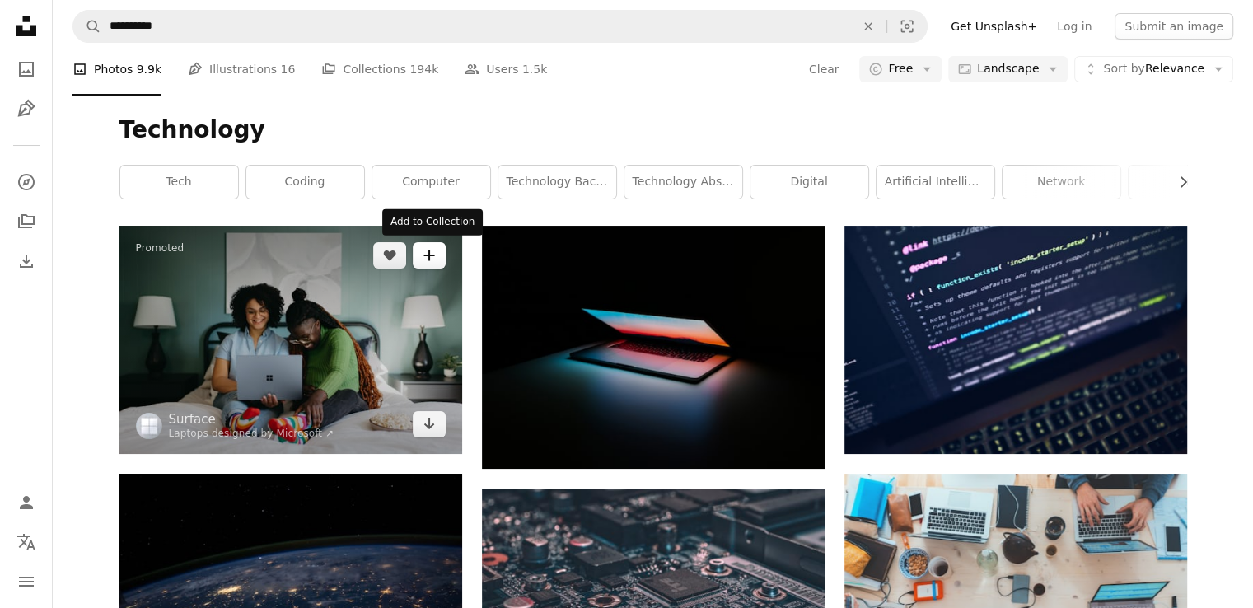
click at [433, 245] on button "A plus sign" at bounding box center [429, 255] width 33 height 26
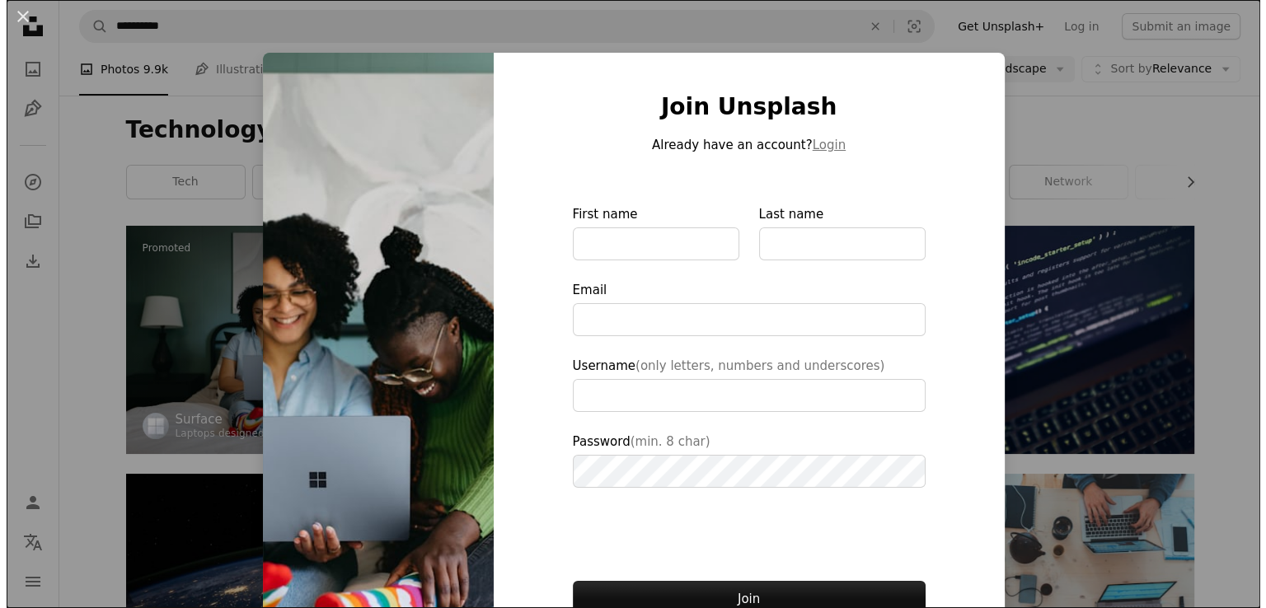
scroll to position [99, 0]
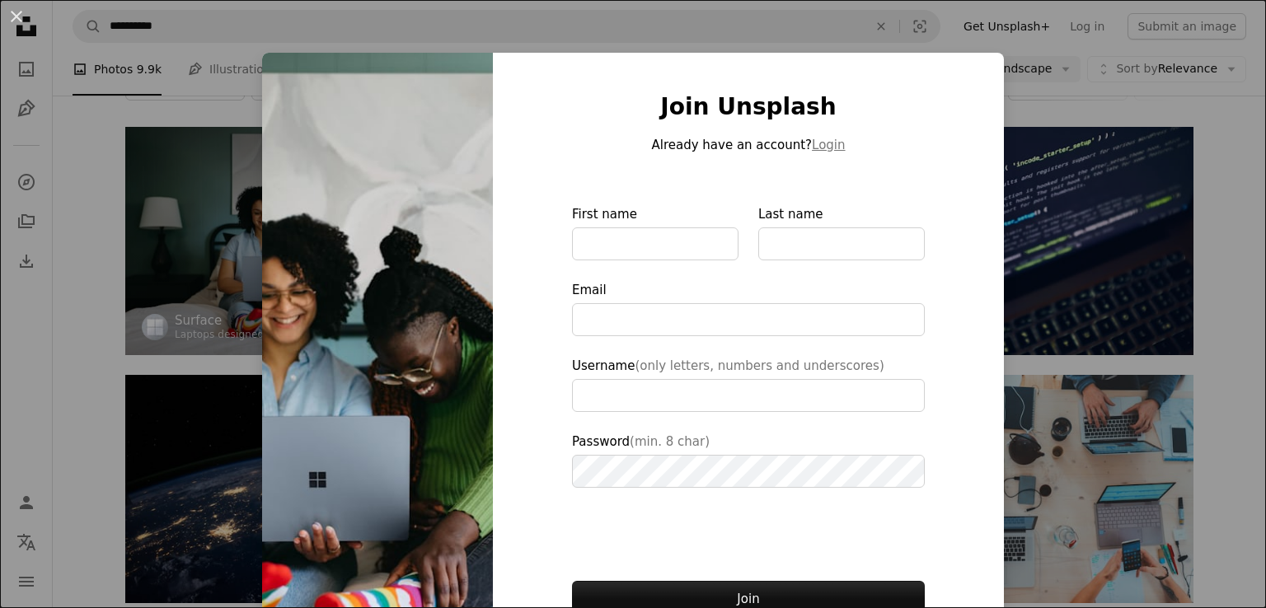
click at [1056, 243] on div "An X shape Join Unsplash Already have an account? Login First name Last name Em…" at bounding box center [633, 304] width 1266 height 608
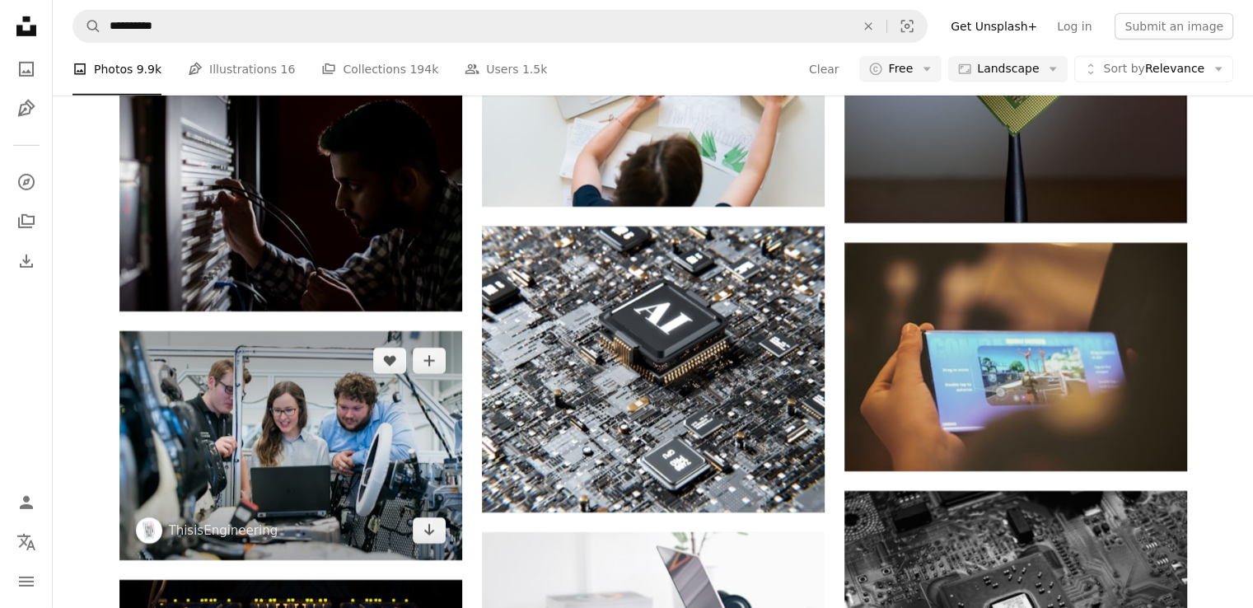
scroll to position [11602, 0]
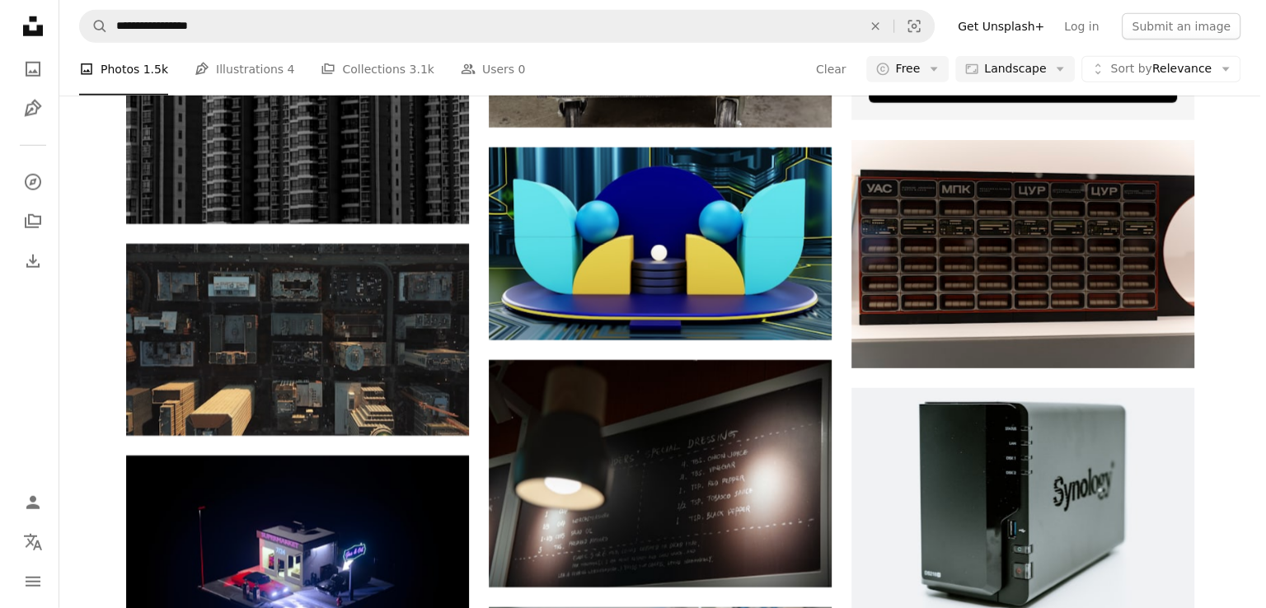
scroll to position [4565, 0]
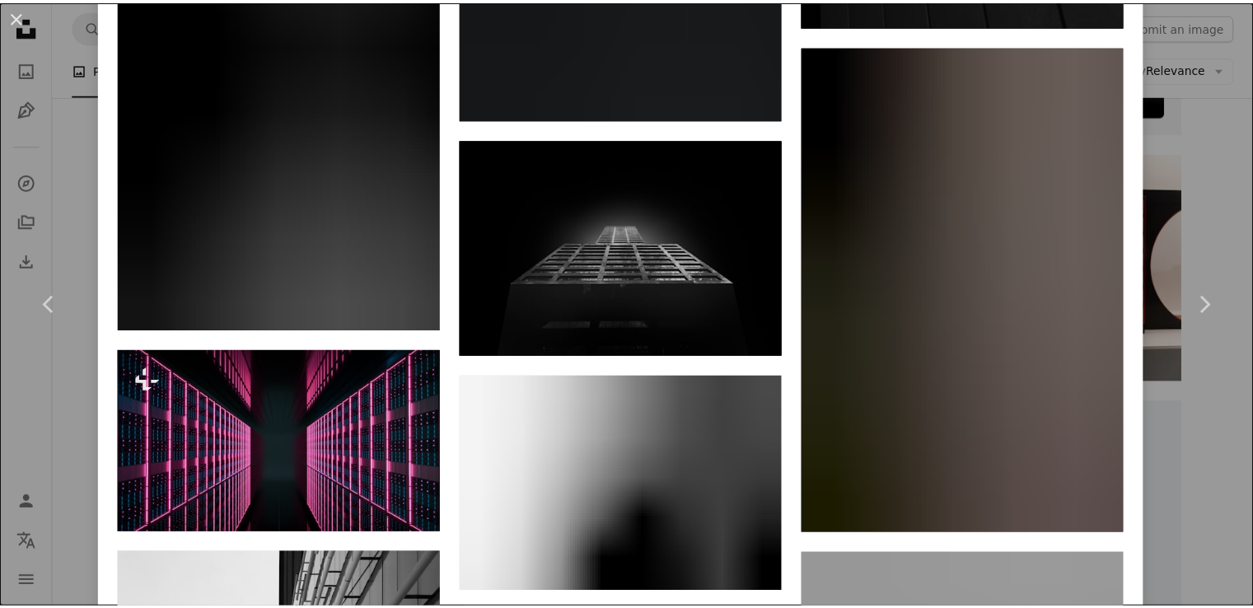
scroll to position [2582, 0]
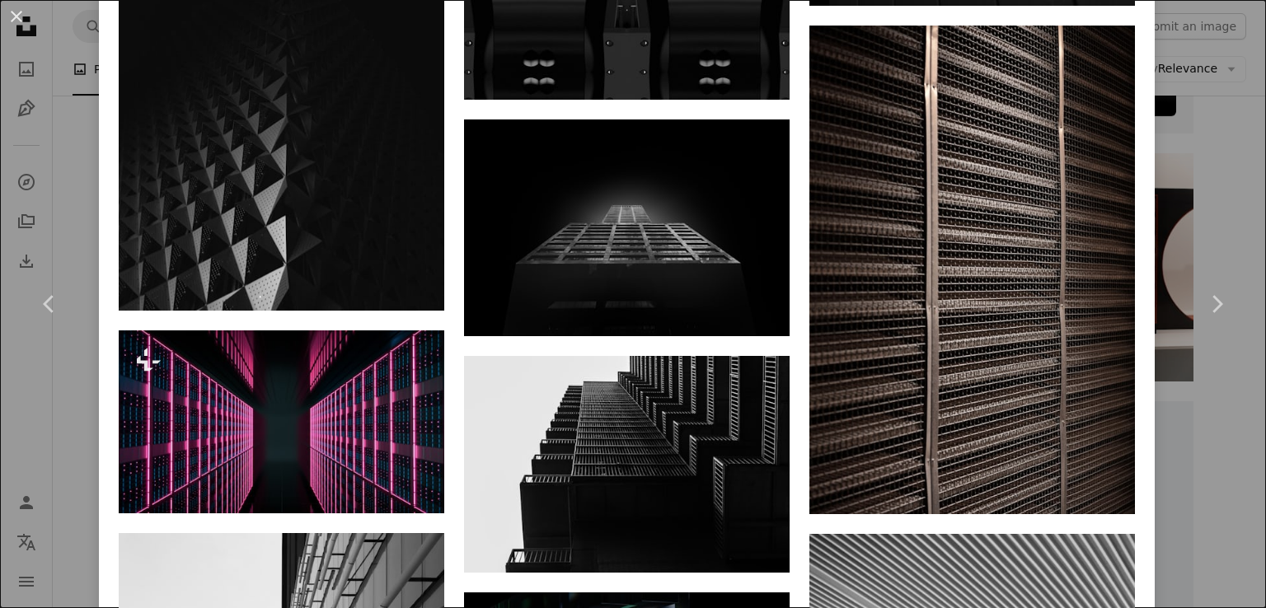
click at [1187, 180] on div "An X shape Chevron left Chevron right [PERSON_NAME] Available for hire A checkm…" at bounding box center [633, 304] width 1266 height 608
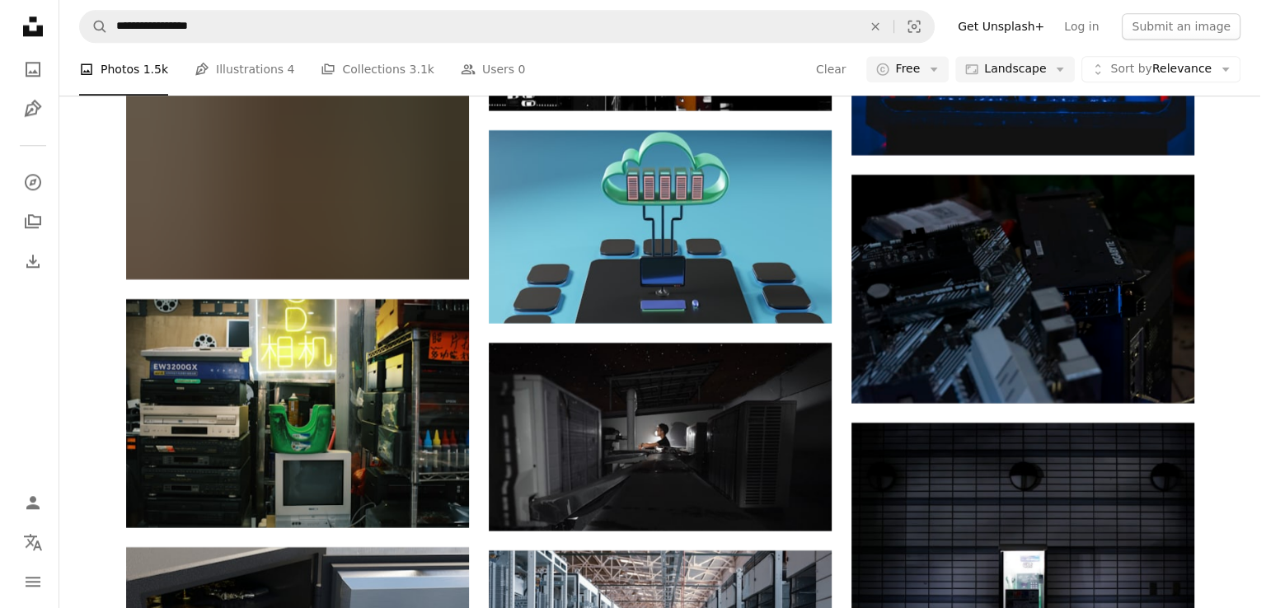
scroll to position [8086, 0]
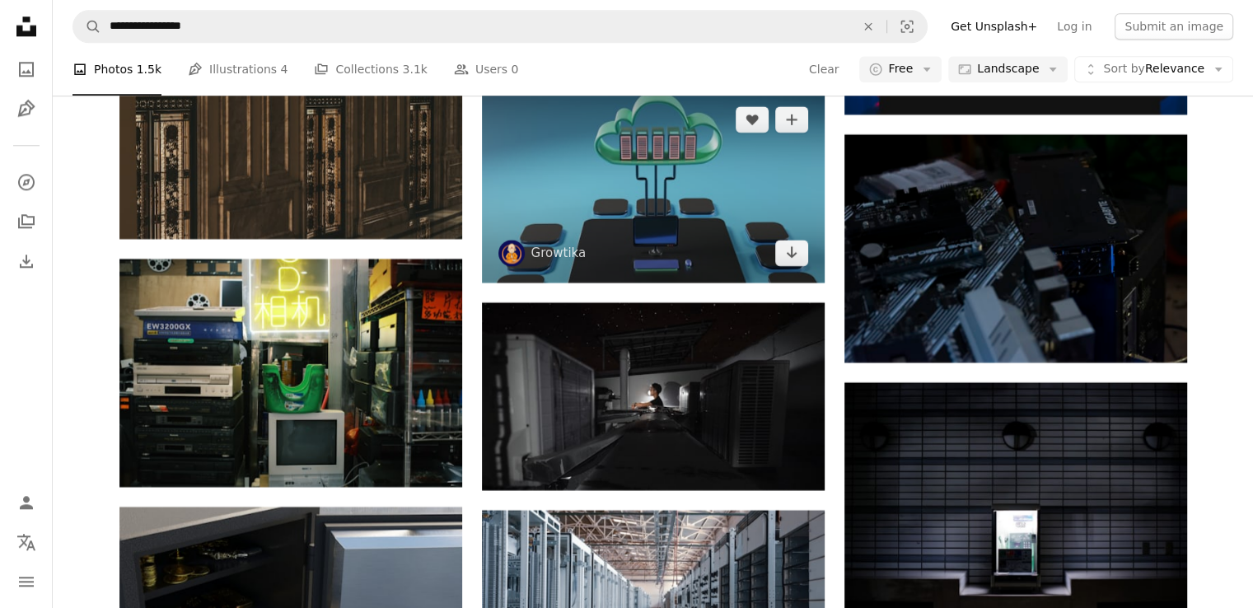
click at [634, 204] on img at bounding box center [653, 186] width 343 height 193
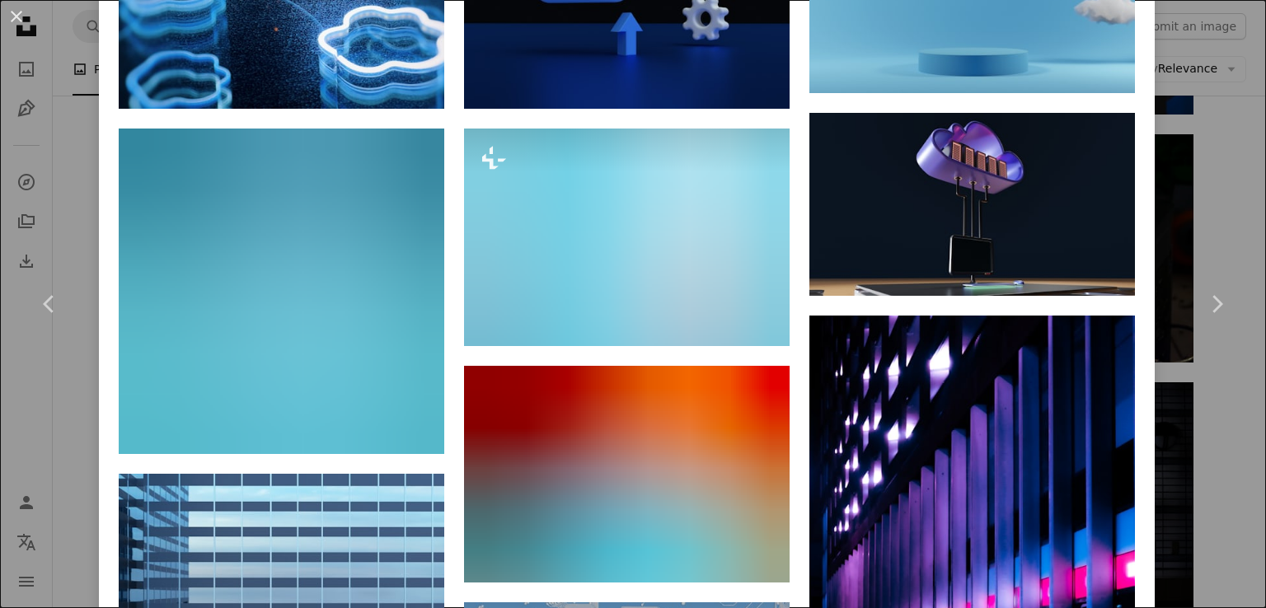
scroll to position [1840, 0]
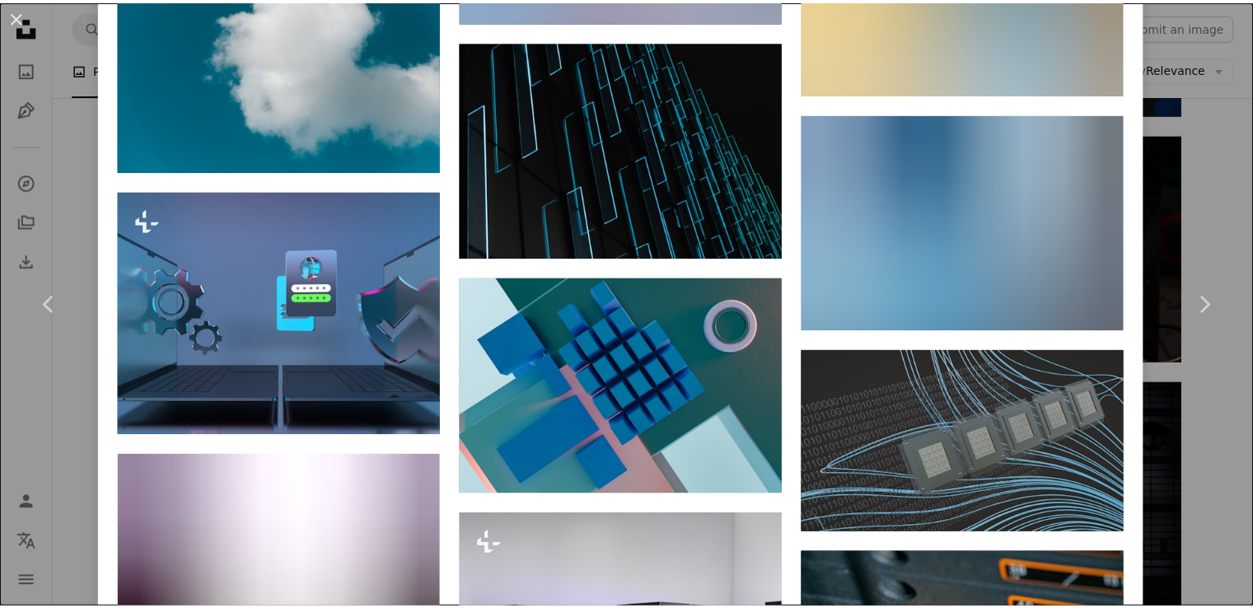
scroll to position [4872, 0]
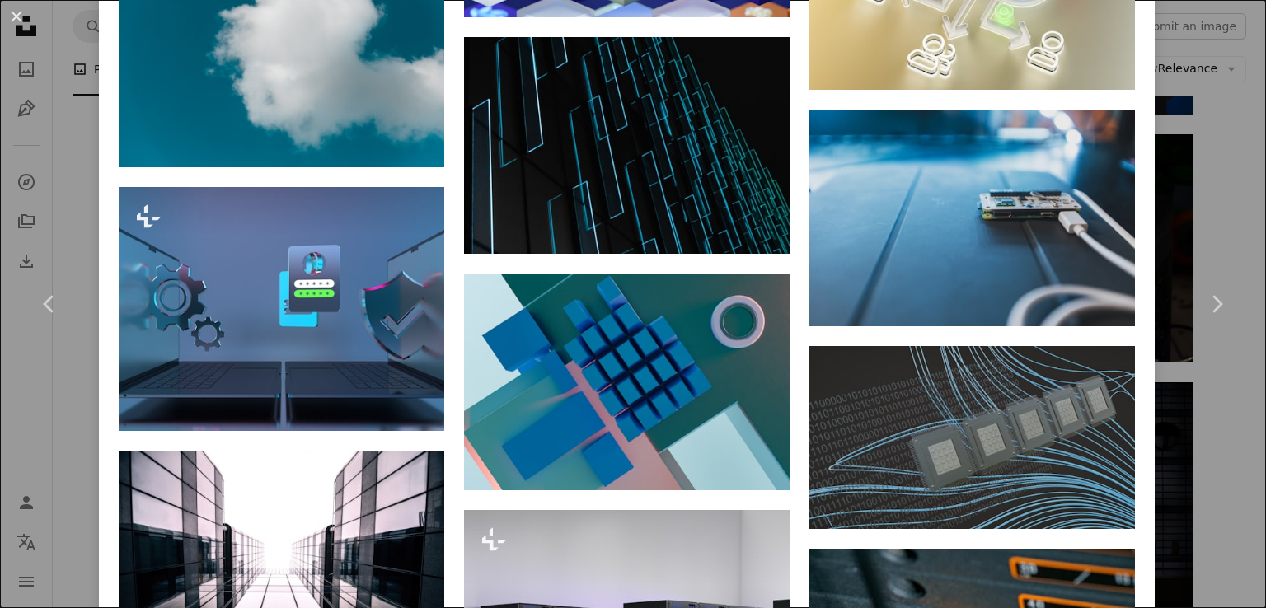
click at [1185, 206] on div "An X shape Chevron left Chevron right Growtika growtika A heart A plus sign Edi…" at bounding box center [633, 304] width 1266 height 608
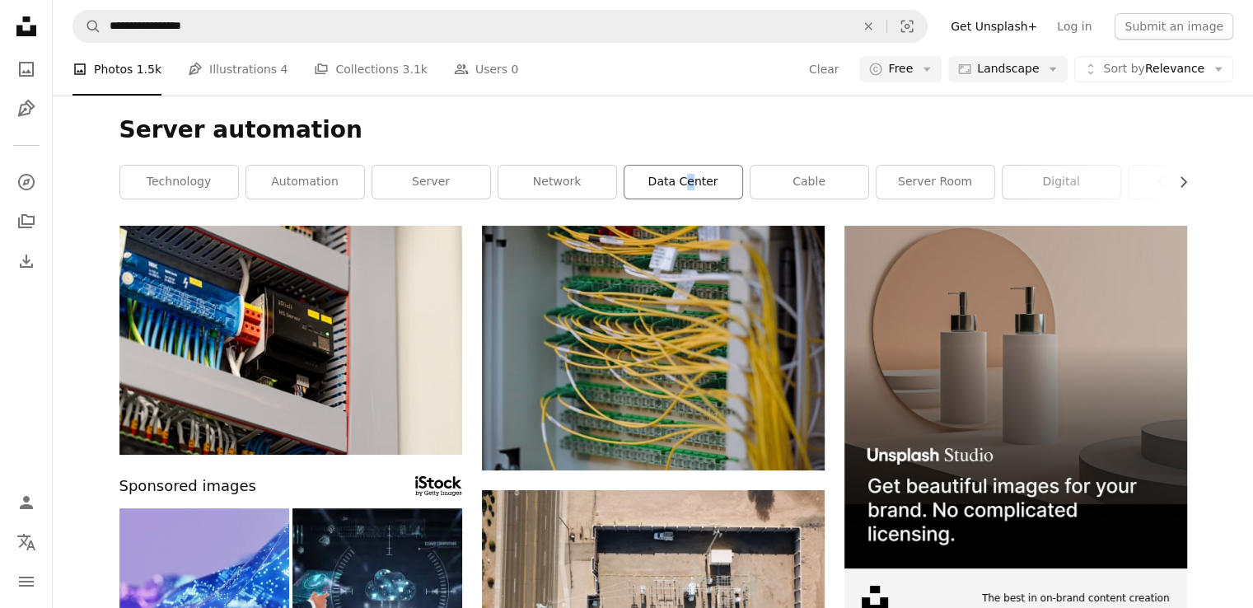
drag, startPoint x: 684, startPoint y: 199, endPoint x: 693, endPoint y: 180, distance: 21.0
click at [693, 180] on div "data center" at bounding box center [683, 182] width 119 height 35
click at [693, 180] on link "data center" at bounding box center [684, 182] width 118 height 33
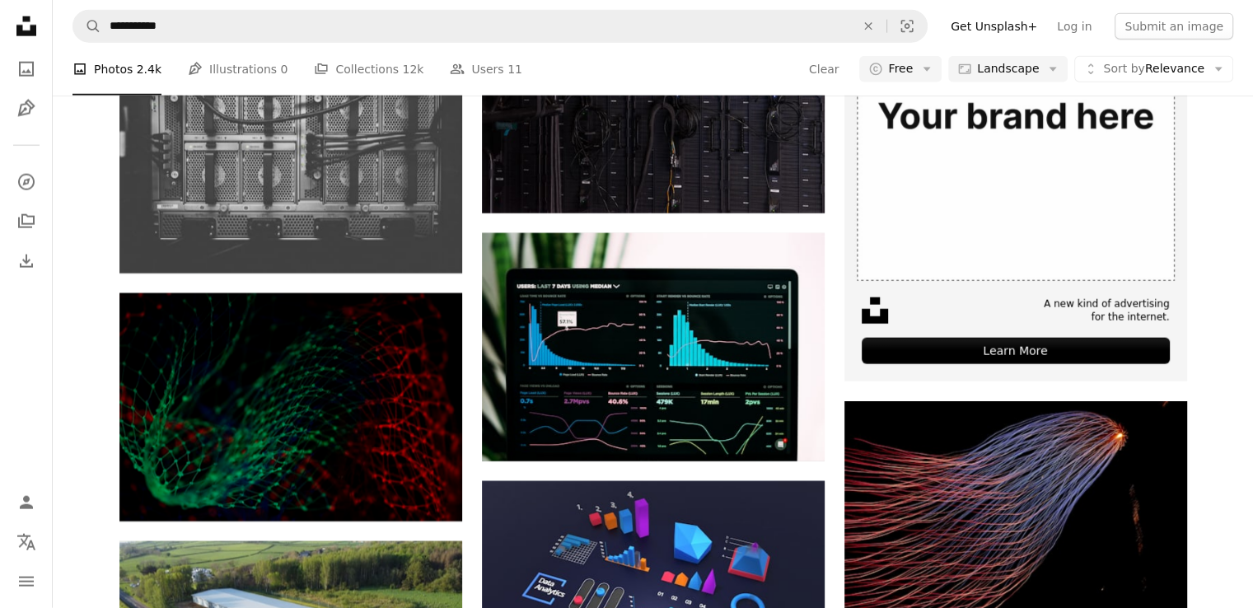
scroll to position [4065, 0]
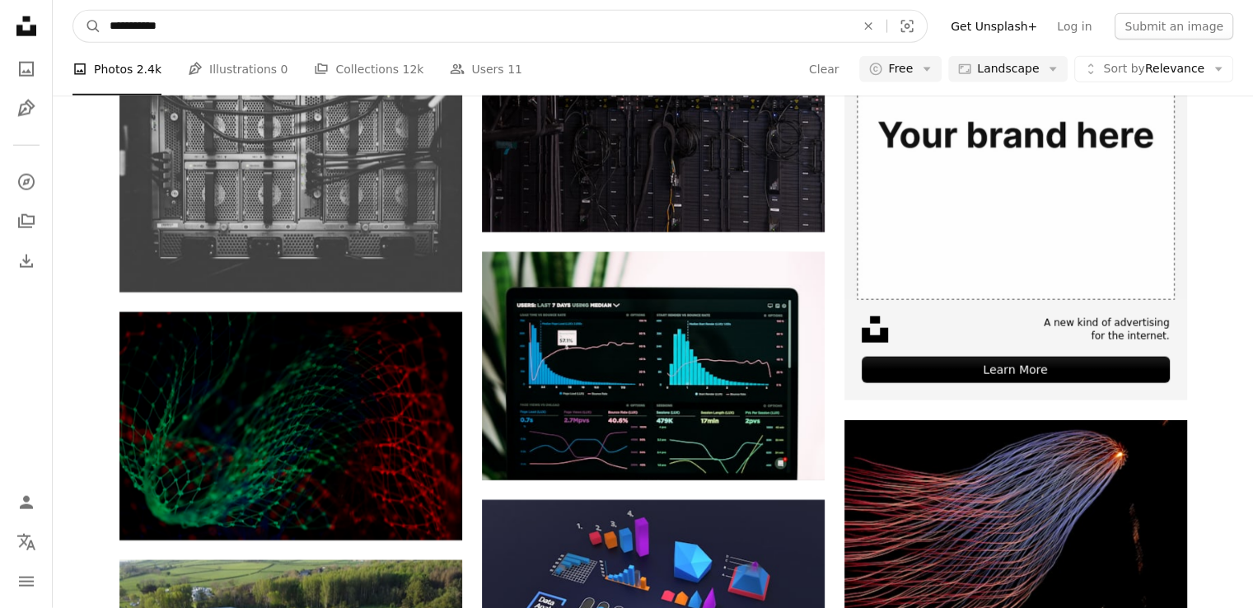
click at [768, 33] on input "**********" at bounding box center [475, 26] width 749 height 31
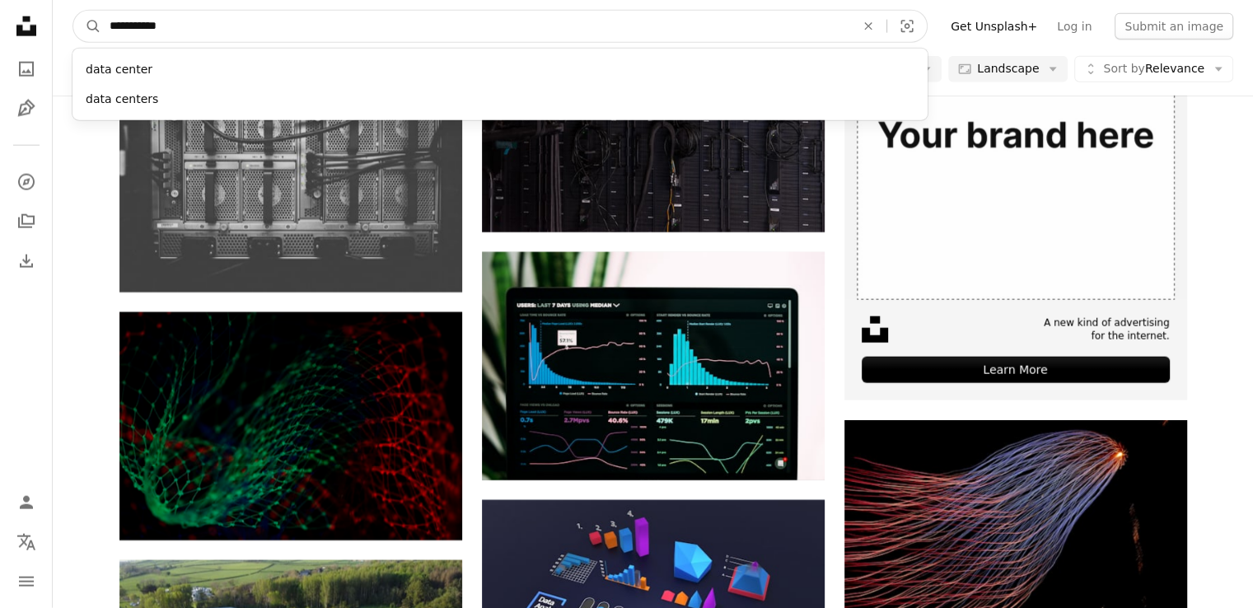
click at [768, 33] on input "**********" at bounding box center [475, 26] width 749 height 31
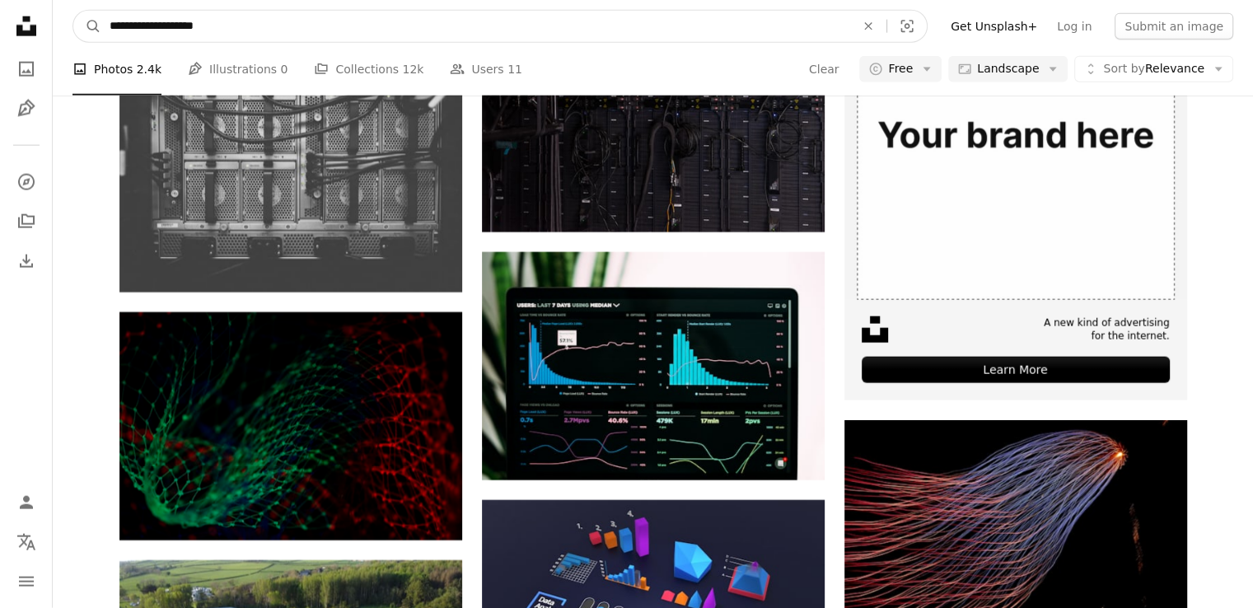
type input "**********"
click at [73, 11] on button "A magnifying glass" at bounding box center [87, 26] width 28 height 31
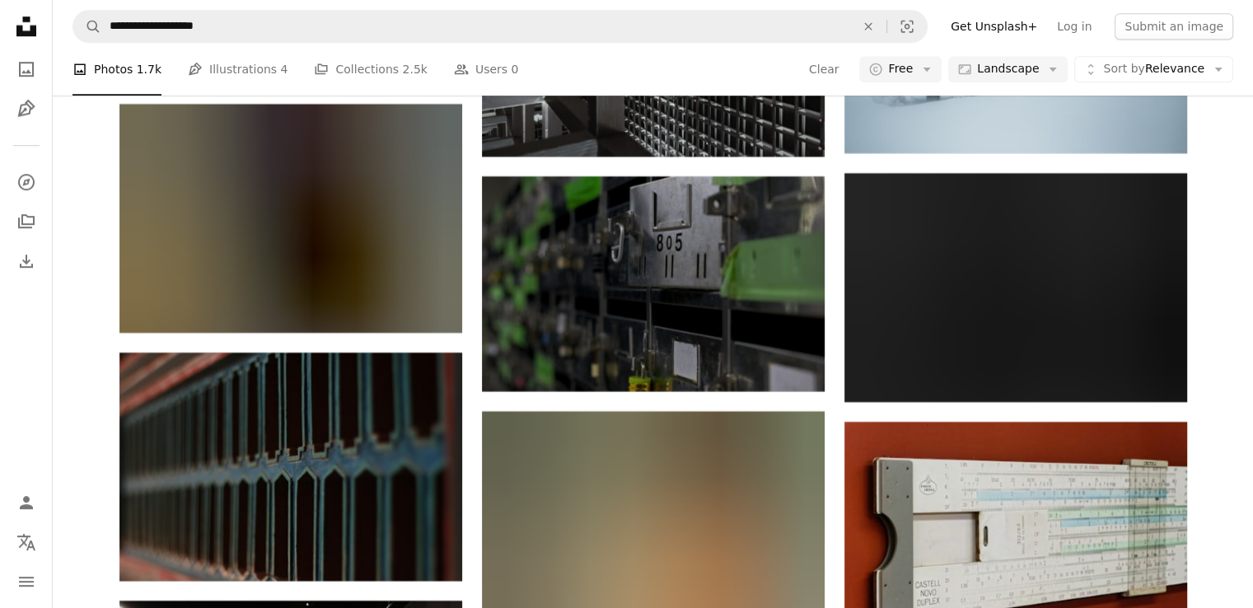
scroll to position [7476, 0]
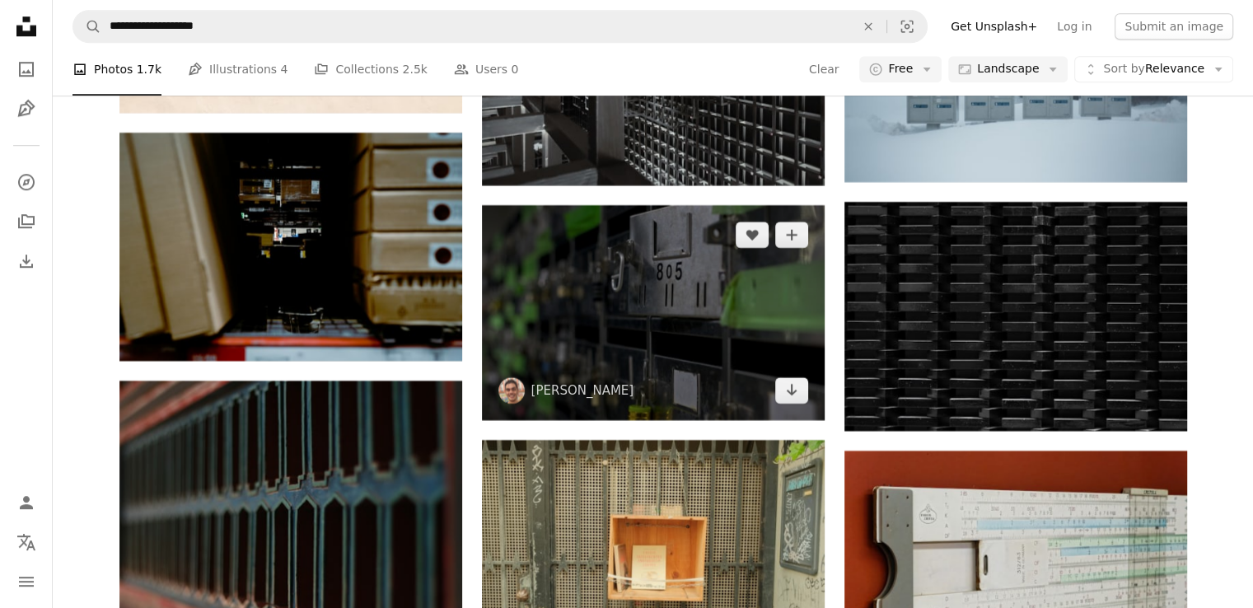
drag, startPoint x: 753, startPoint y: 191, endPoint x: 519, endPoint y: 205, distance: 234.4
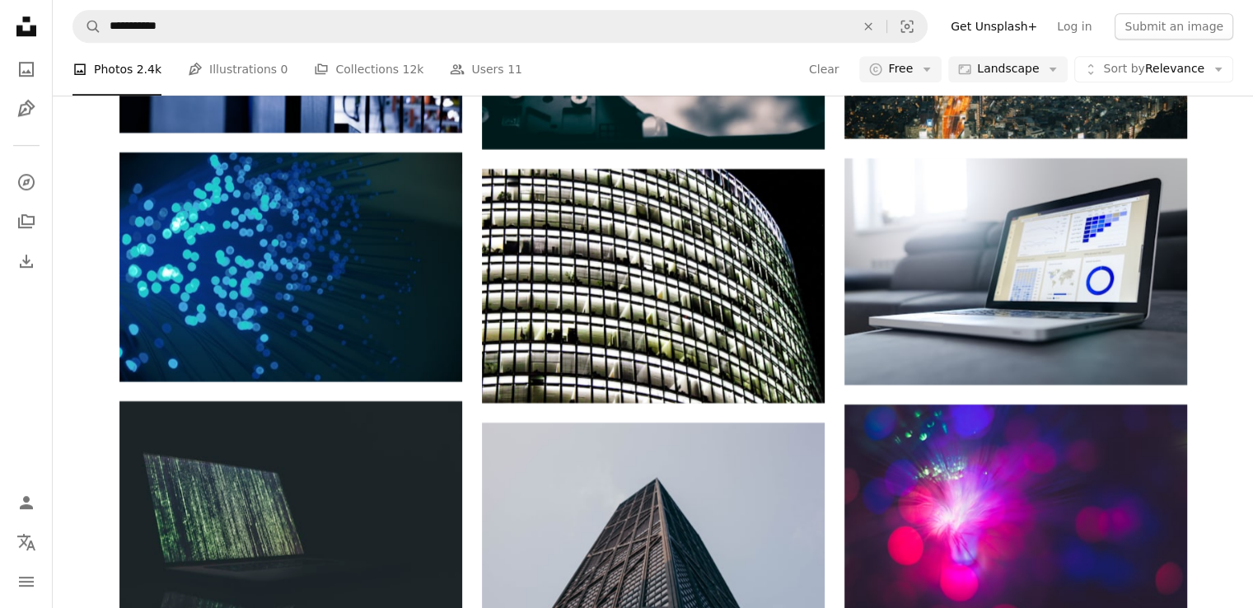
scroll to position [4066, 0]
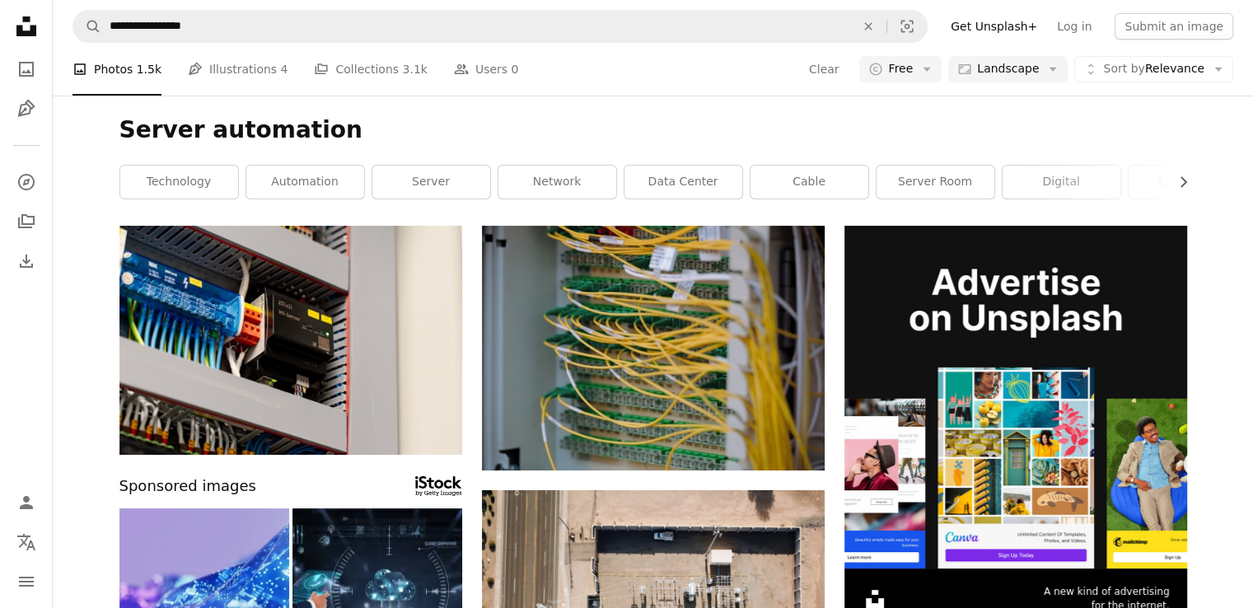
click at [349, 157] on div "Server automation Chevron right technology automation server network data cente…" at bounding box center [653, 161] width 1107 height 130
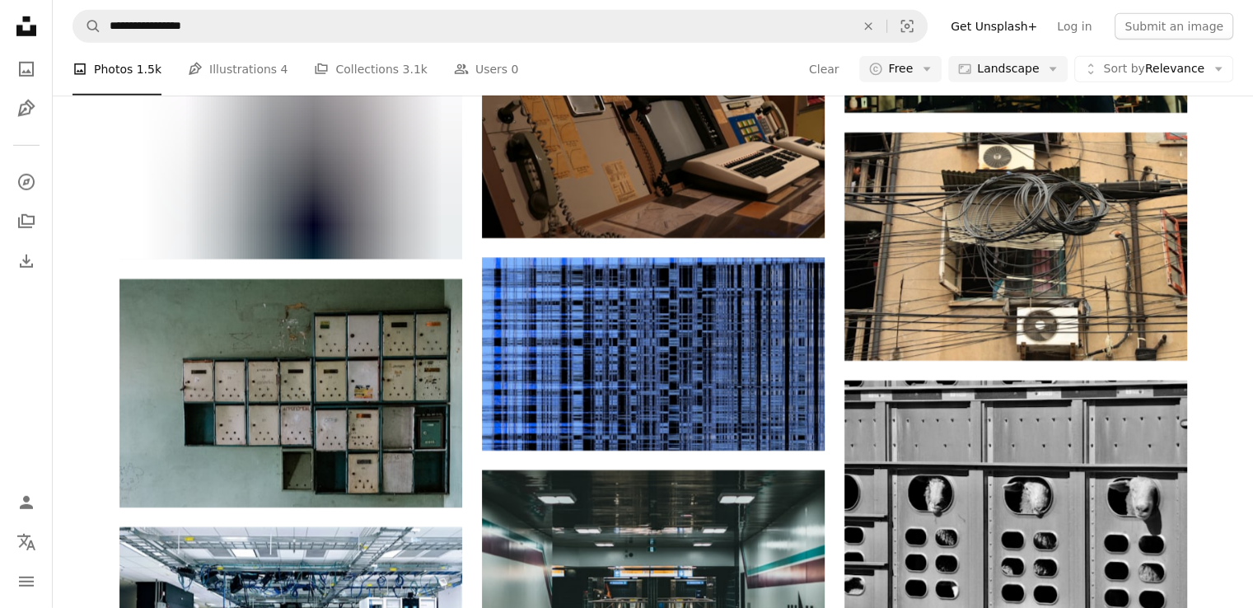
scroll to position [17597, 0]
